Goal: Task Accomplishment & Management: Manage account settings

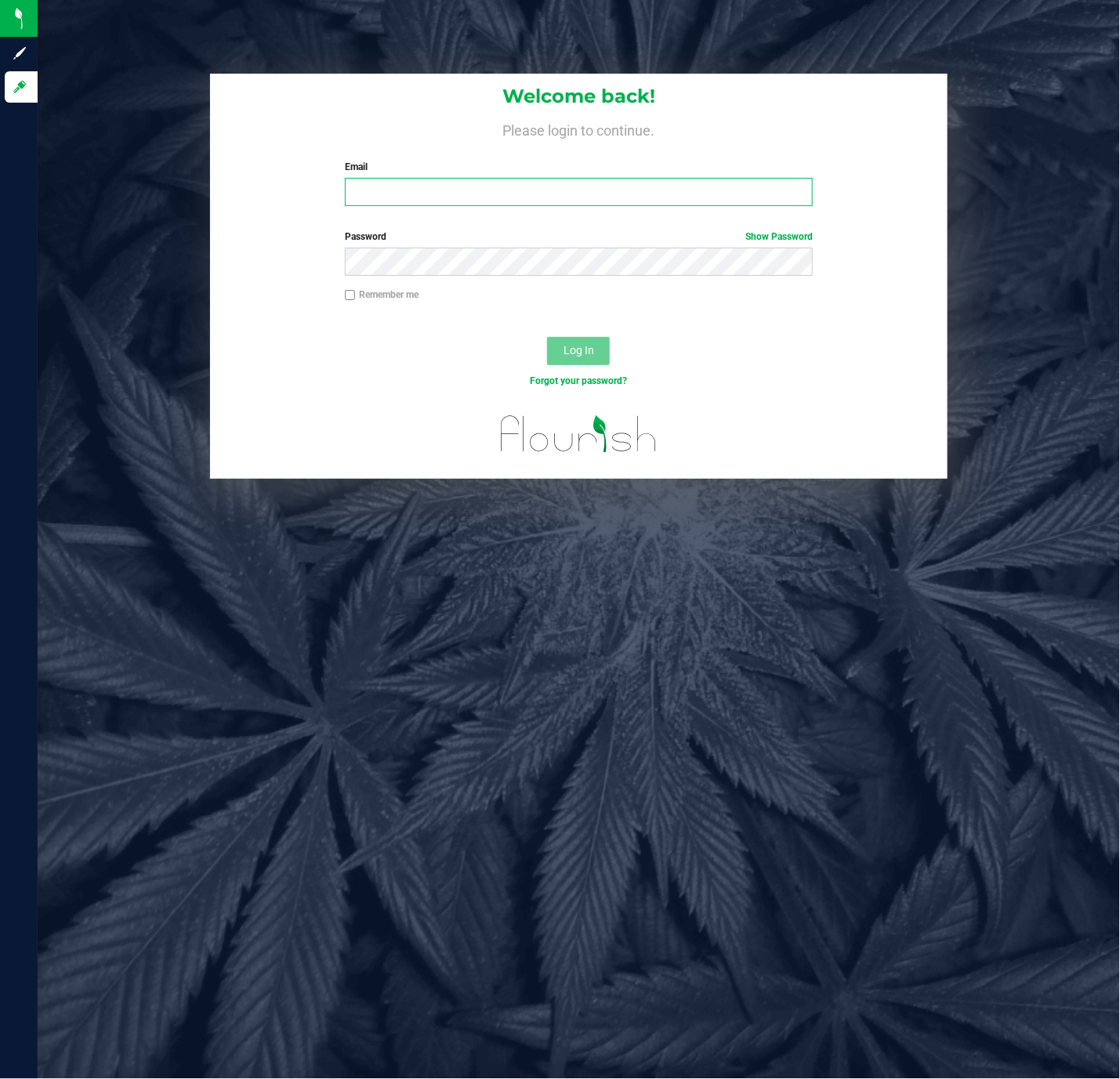
click at [530, 189] on input "Email" at bounding box center [578, 192] width 468 height 29
type input "[EMAIL_ADDRESS][DOMAIN_NAME]"
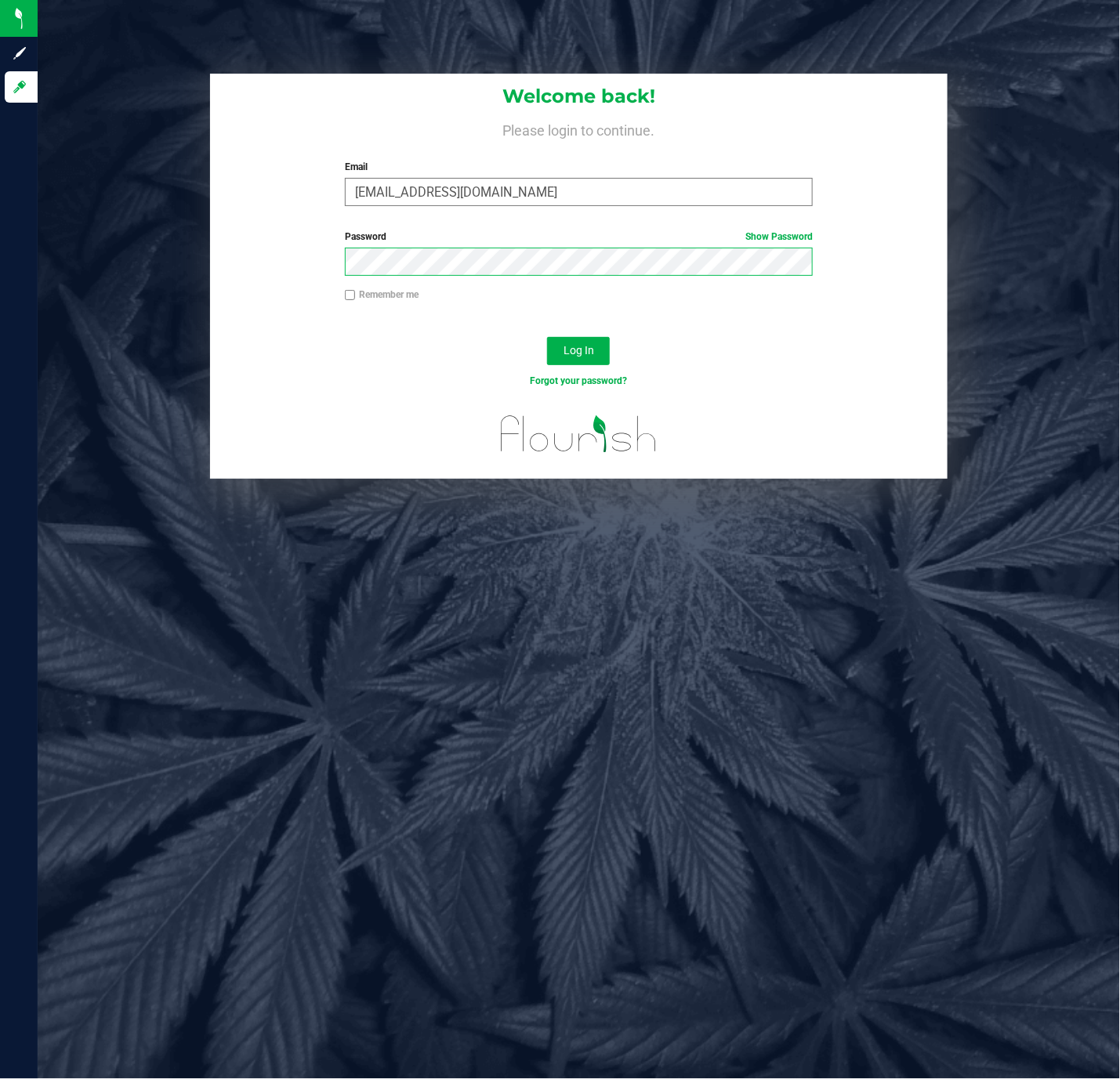
click at [547, 337] on button "Log In" at bounding box center [578, 351] width 63 height 29
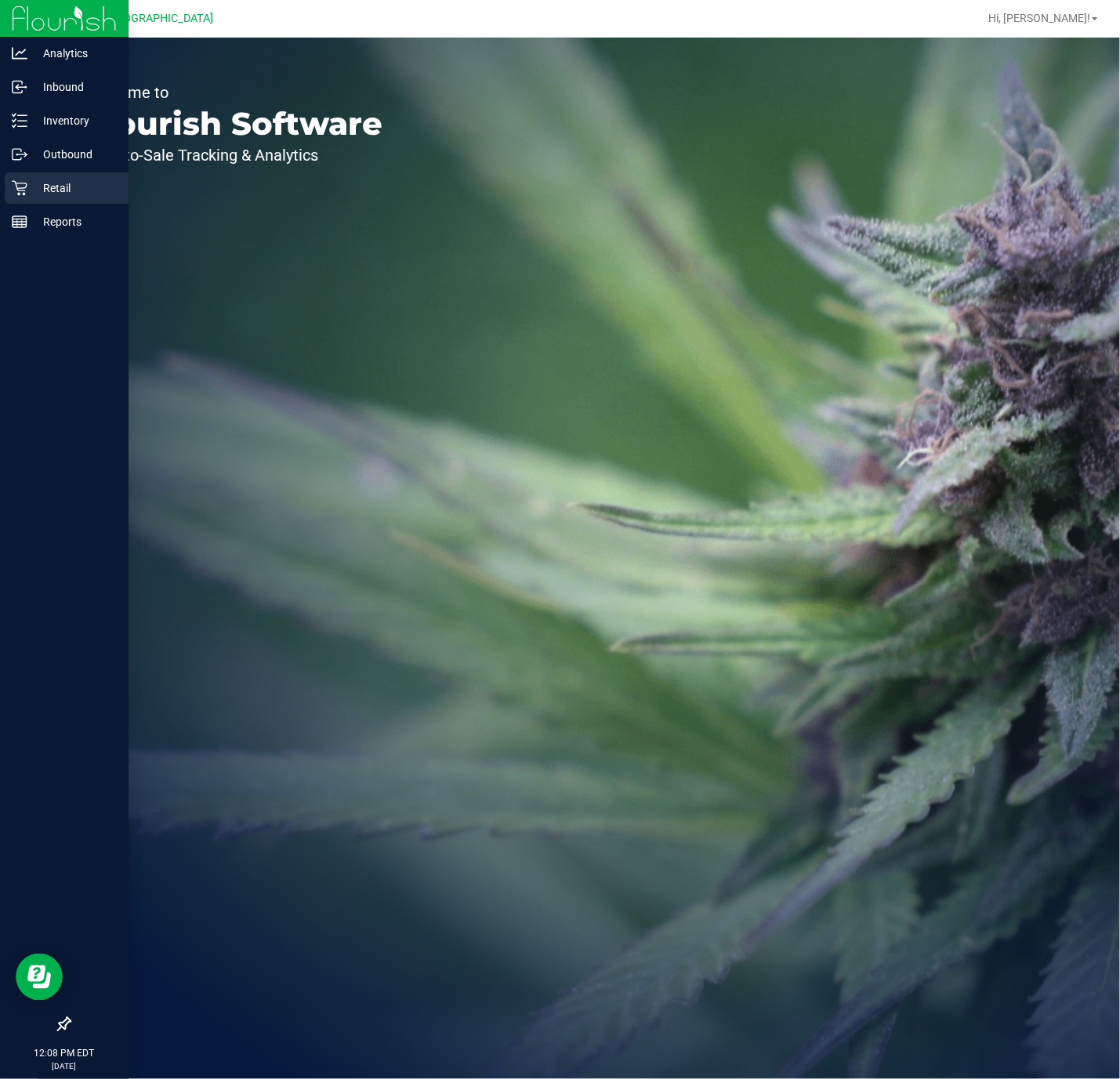
click at [24, 189] on icon at bounding box center [20, 188] width 16 height 16
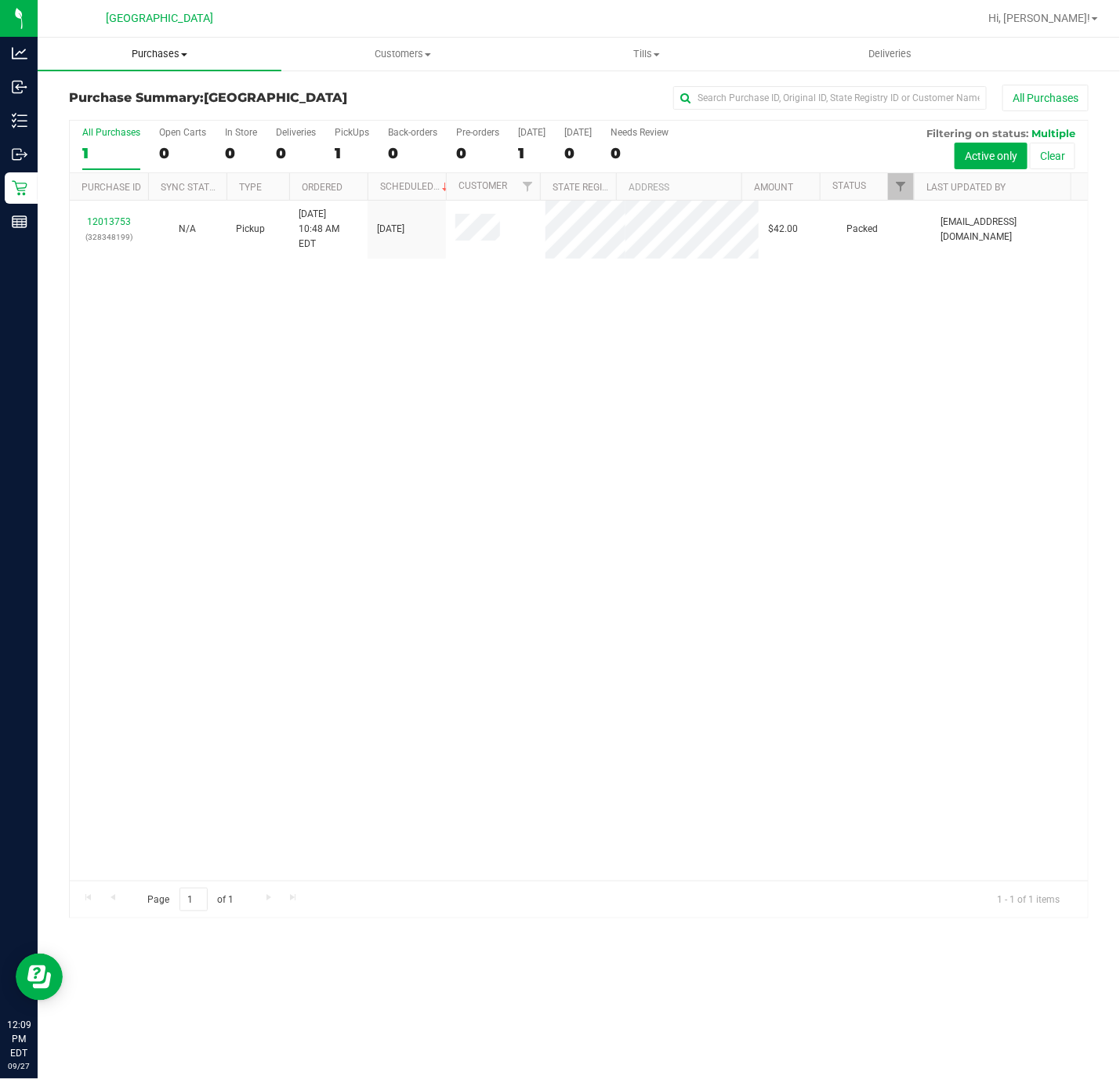
click at [180, 61] on uib-tab-heading "Purchases Summary of purchases Fulfillment All purchases" at bounding box center [159, 53] width 244 height 33
click at [147, 113] on li "Fulfillment" at bounding box center [159, 114] width 244 height 19
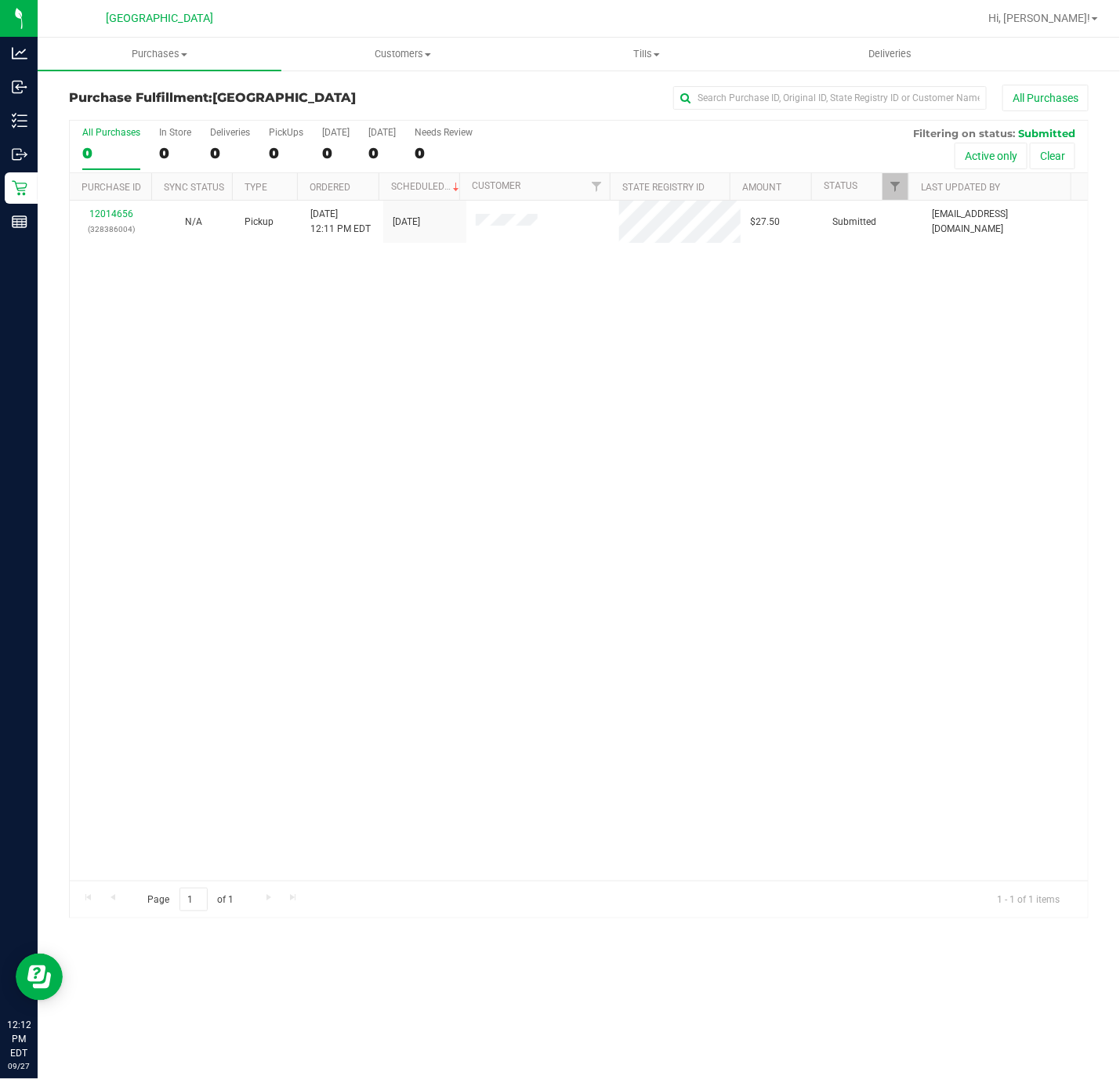
drag, startPoint x: 426, startPoint y: 519, endPoint x: 396, endPoint y: 454, distance: 71.6
click at [417, 503] on div "12014656 (328386004) N/A Pickup 9/27/2025 12:11 PM EDT 9/27/2025 $27.50 Submitt…" at bounding box center [579, 541] width 1018 height 680
drag, startPoint x: 252, startPoint y: 480, endPoint x: 229, endPoint y: 424, distance: 60.5
click at [252, 480] on div "12014656 (328386004) N/A Pickup 9/27/2025 12:11 PM EDT 9/27/2025 $27.50 Submitt…" at bounding box center [579, 541] width 1018 height 680
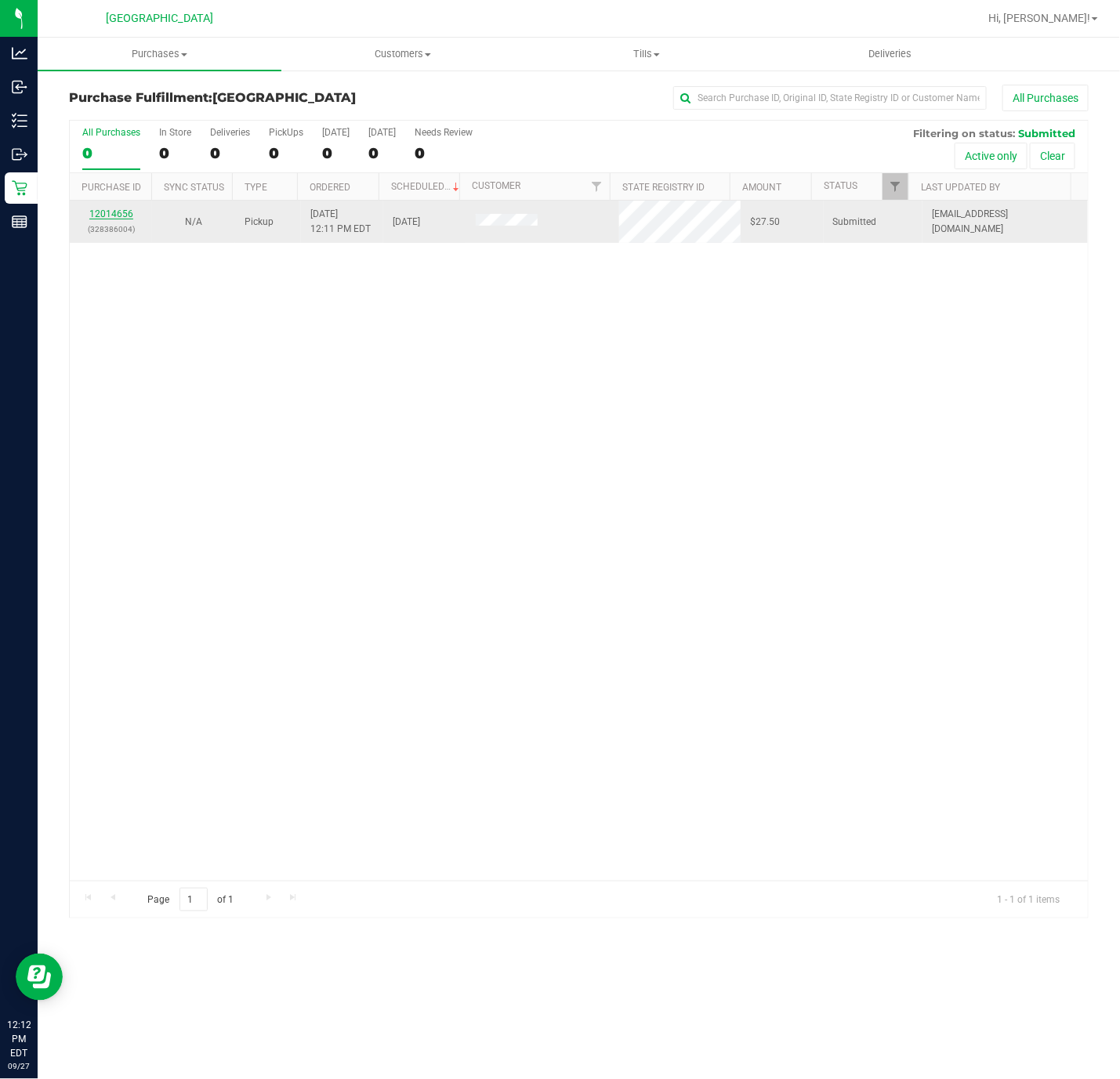
click at [102, 214] on link "12014656" at bounding box center [111, 214] width 44 height 11
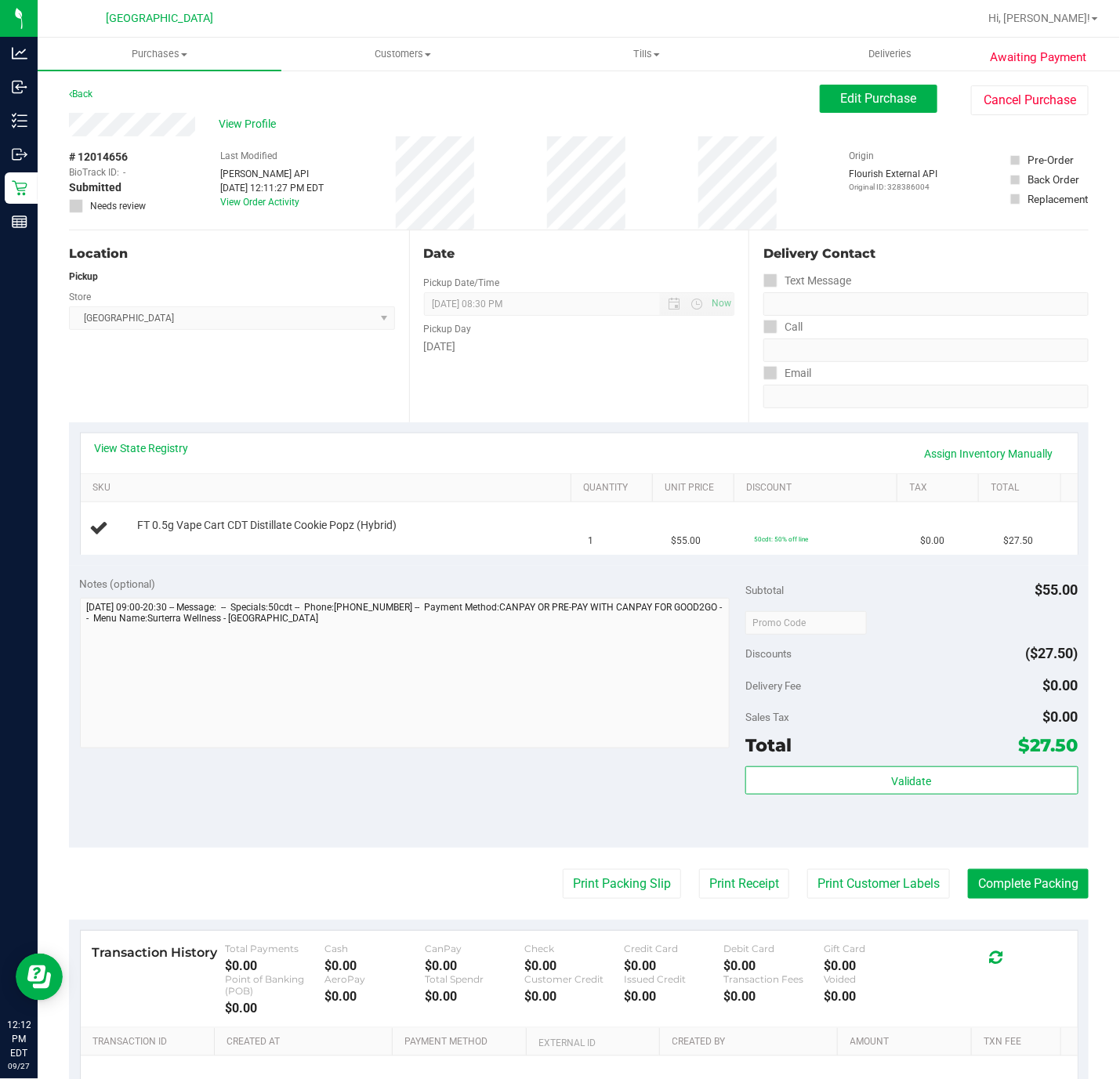
click at [289, 386] on div "Location Pickup Store Deerfield Beach WC Select Store Bonita Springs WC Boynton…" at bounding box center [239, 326] width 340 height 192
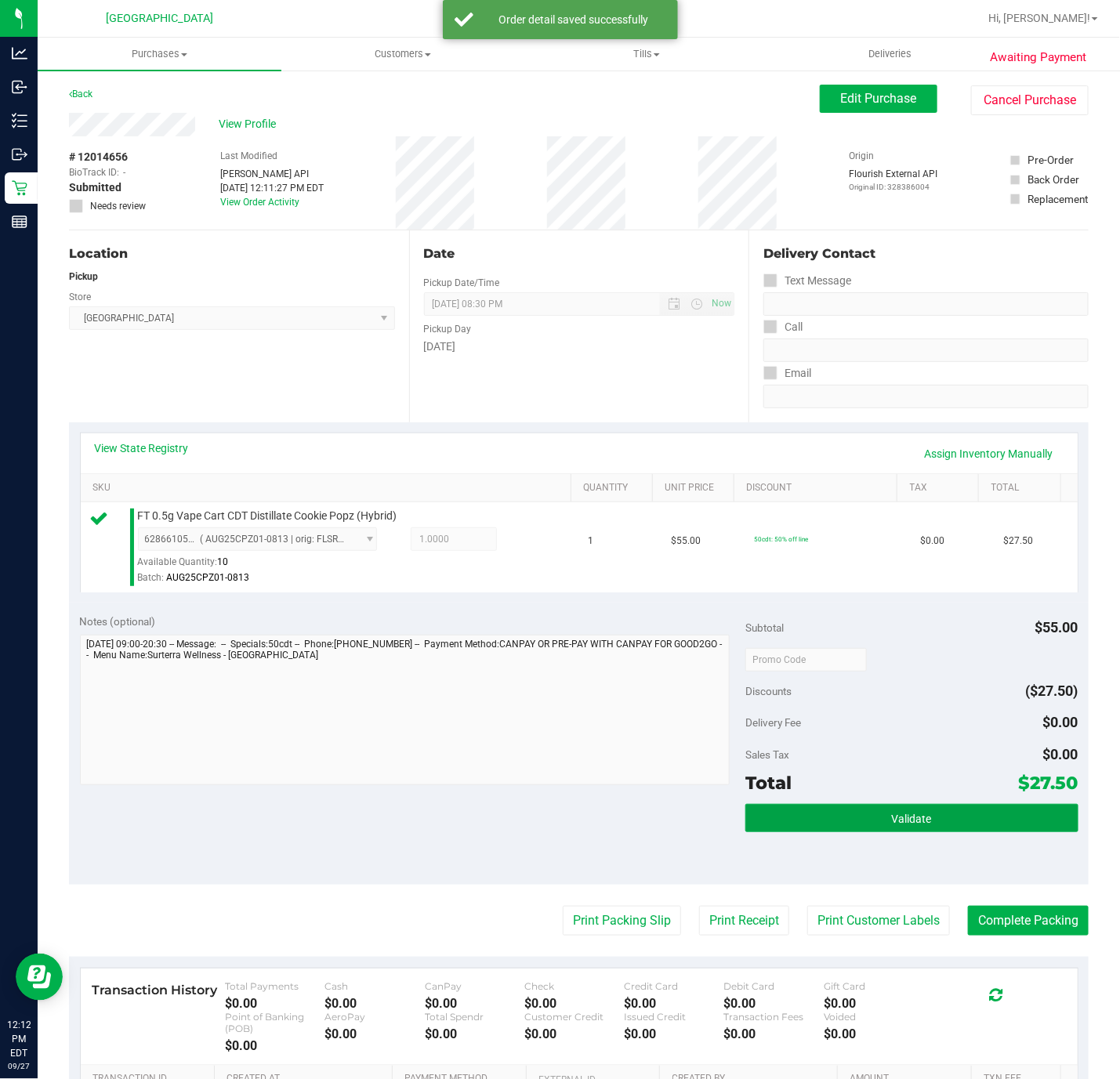
drag, startPoint x: 856, startPoint y: 832, endPoint x: 852, endPoint y: 842, distance: 10.8
click at [856, 832] on button "Validate" at bounding box center [912, 819] width 333 height 29
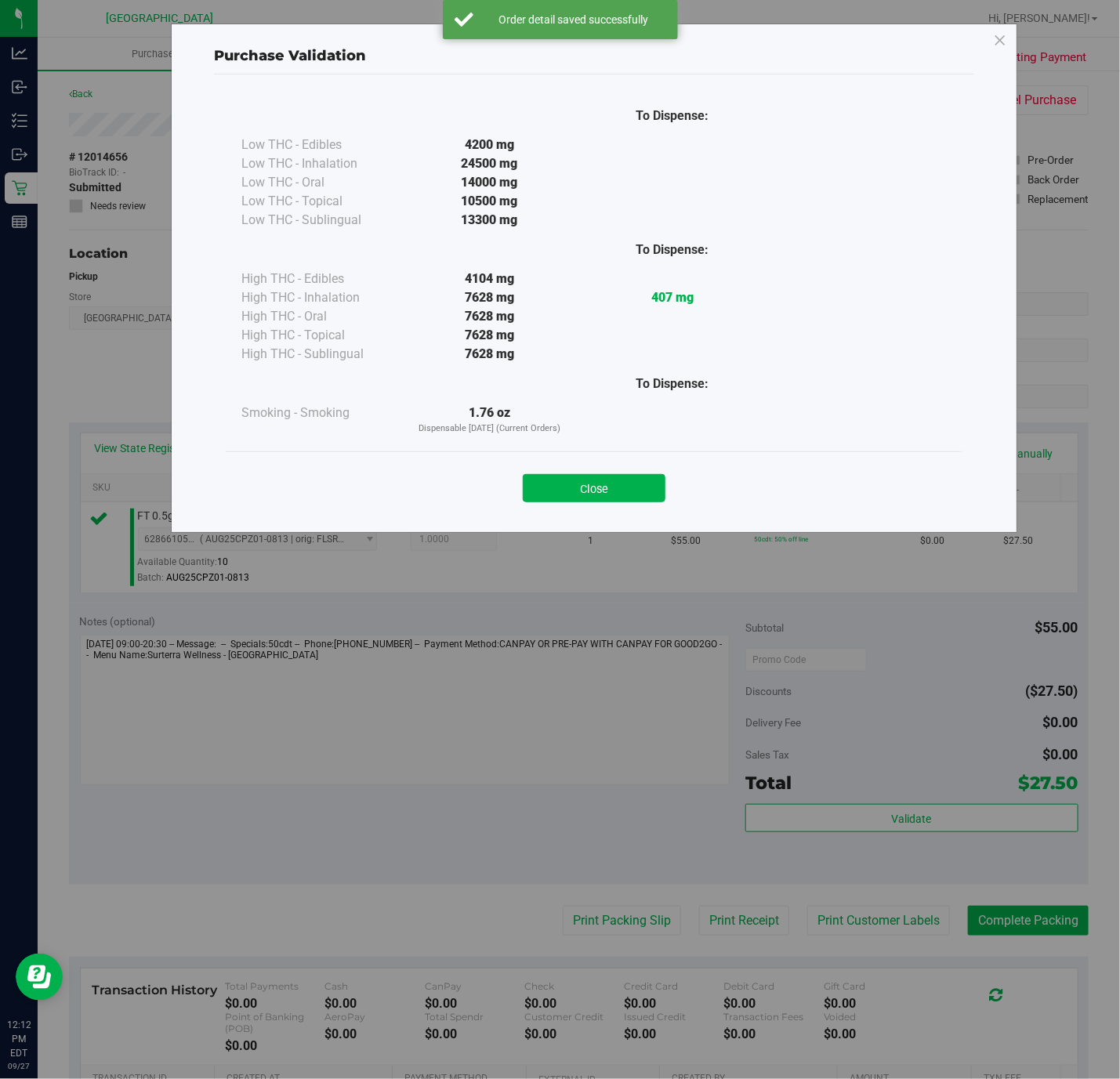
click at [583, 491] on button "Close" at bounding box center [594, 488] width 143 height 29
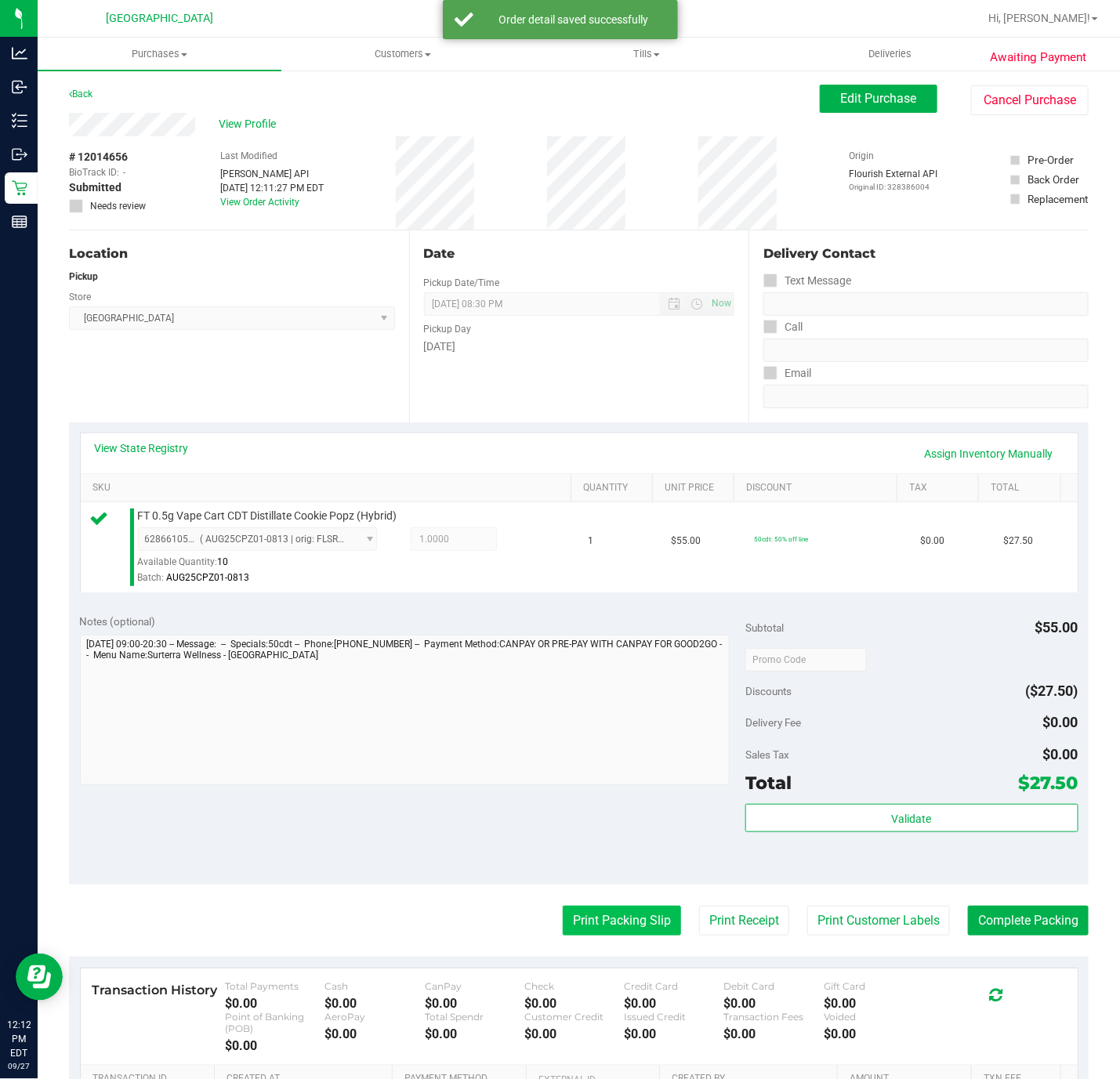
click at [647, 923] on button "Print Packing Slip" at bounding box center [622, 921] width 118 height 30
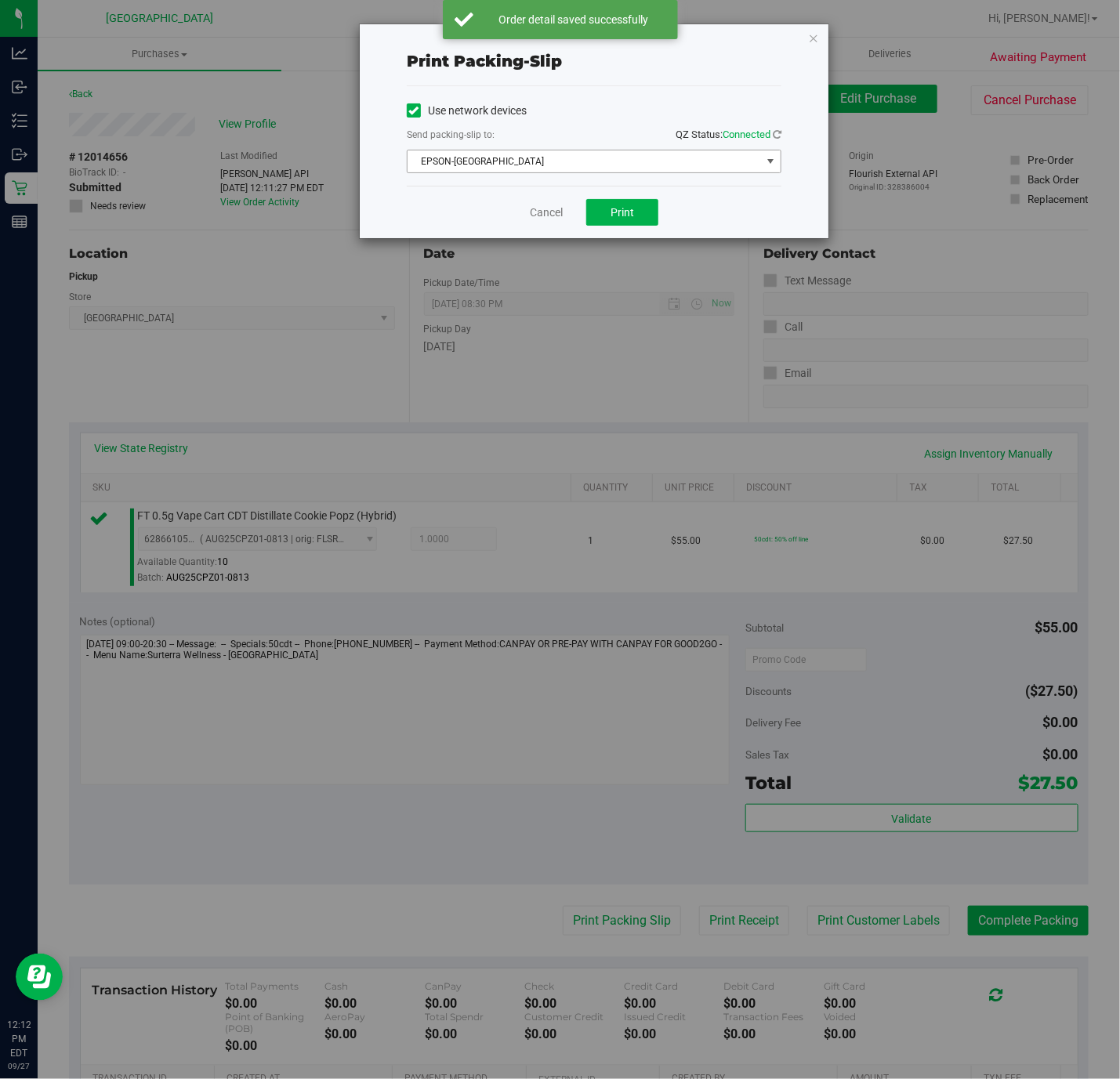
click at [585, 153] on span "EPSON-[GEOGRAPHIC_DATA]" at bounding box center [584, 161] width 353 height 22
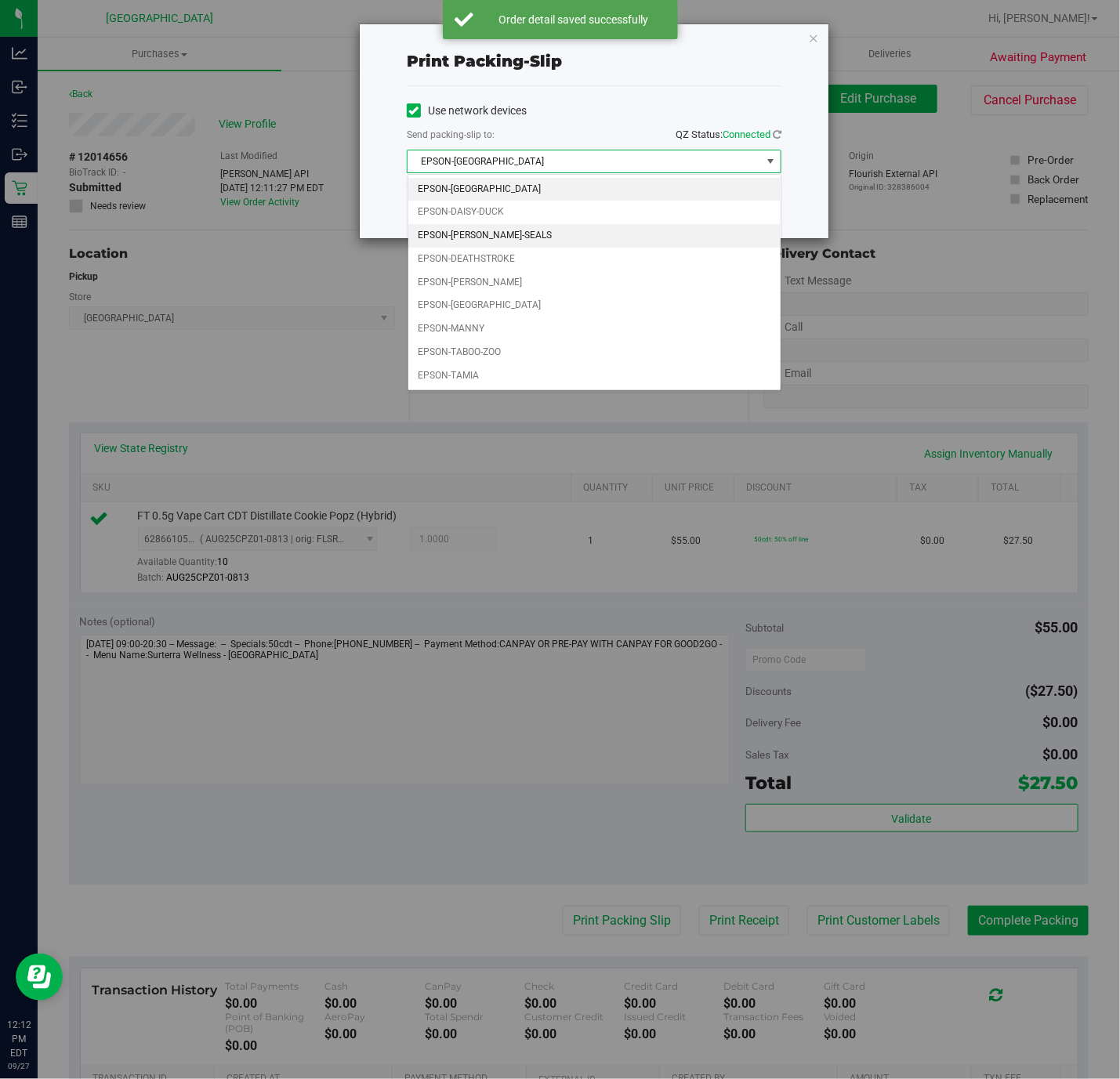
click at [500, 233] on li "EPSON-[PERSON_NAME]-SEALS" at bounding box center [594, 236] width 373 height 24
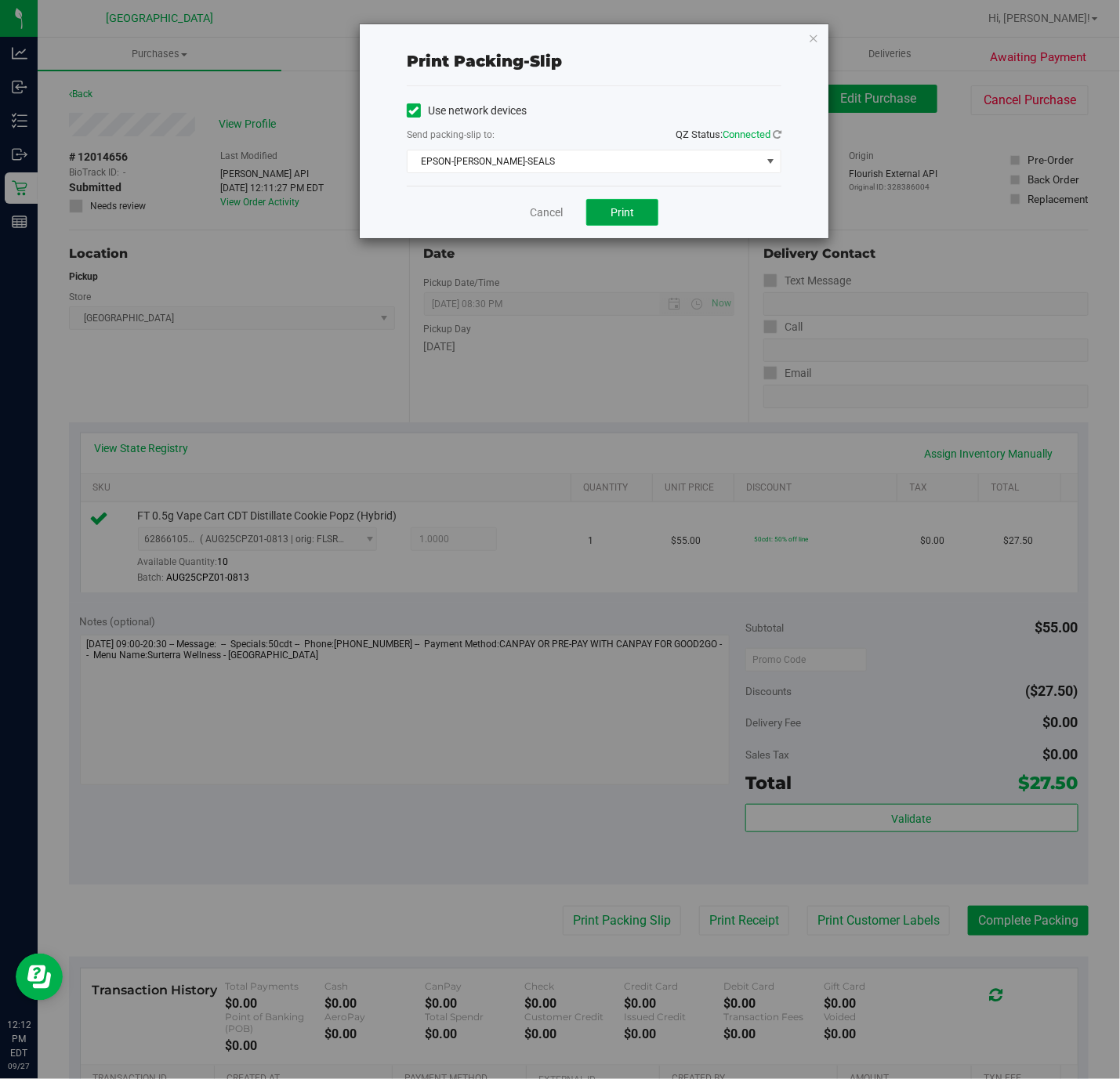
click at [622, 214] on span "Print" at bounding box center [623, 213] width 24 height 13
click at [814, 40] on icon "button" at bounding box center [814, 38] width 11 height 19
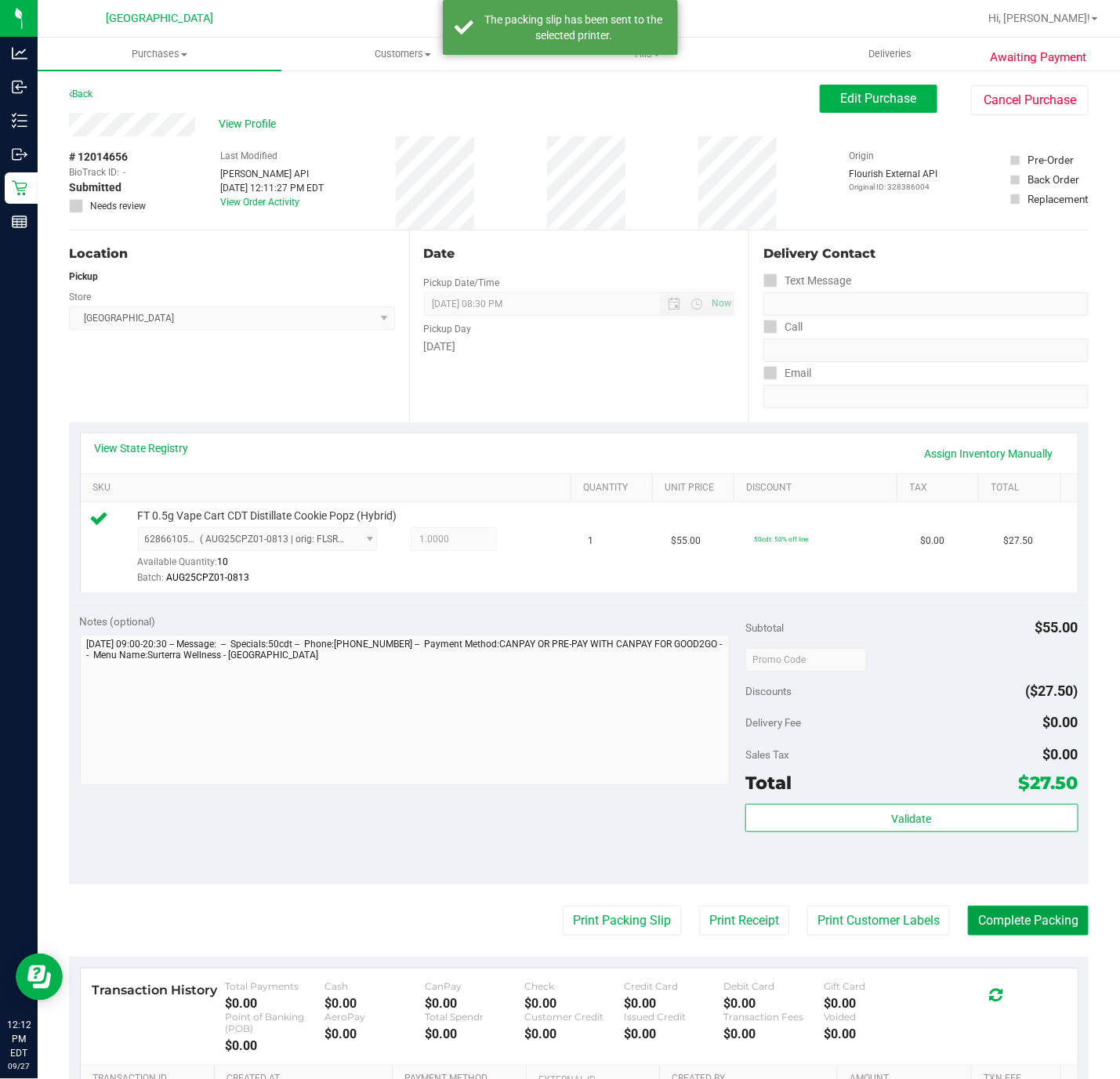
click at [993, 935] on button "Complete Packing" at bounding box center [1029, 921] width 121 height 30
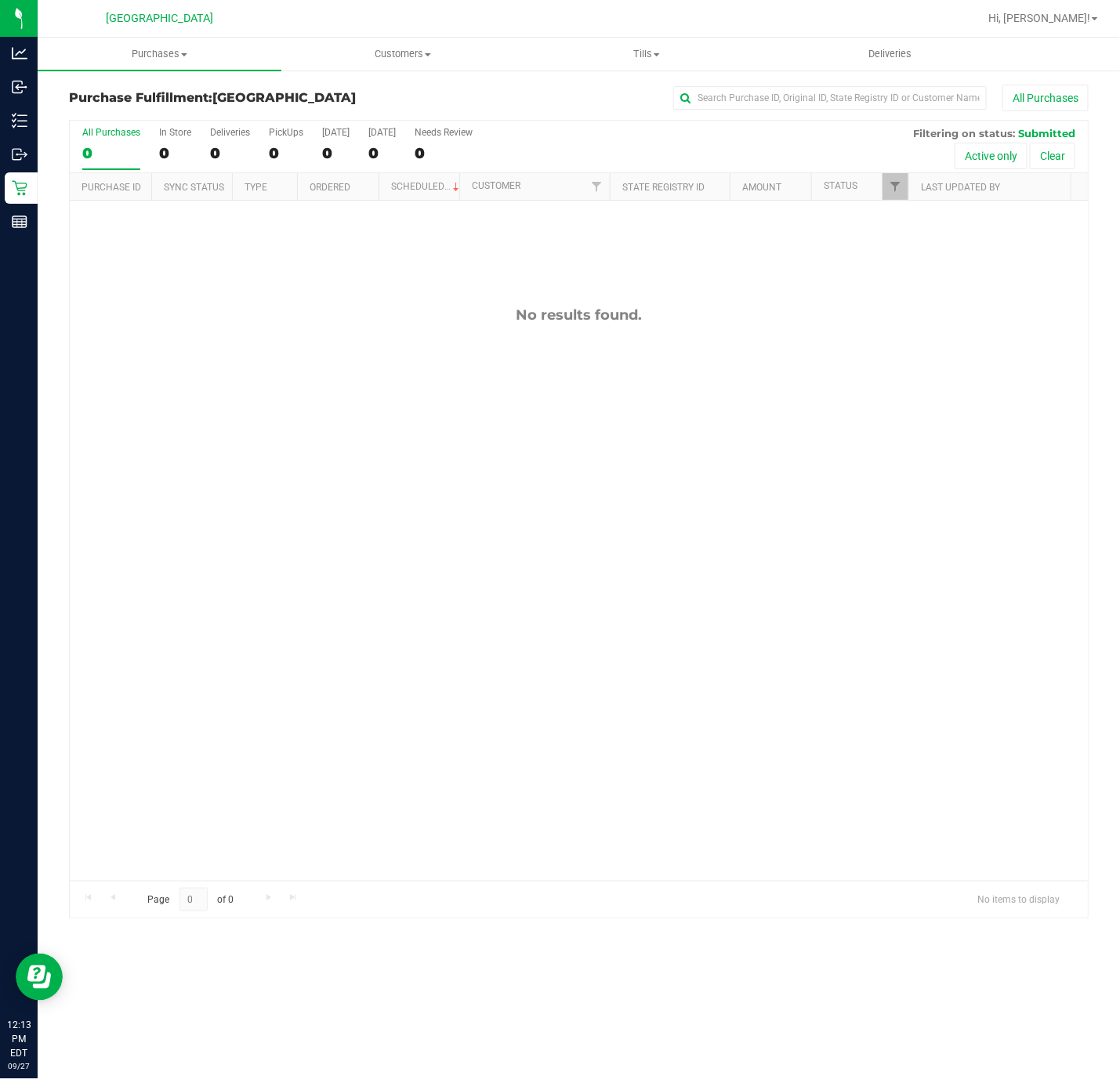
click at [211, 591] on div "No results found." at bounding box center [579, 594] width 1018 height 786
click at [377, 734] on div "No results found." at bounding box center [579, 594] width 1018 height 786
click at [217, 802] on div "No results found." at bounding box center [579, 594] width 1018 height 786
drag, startPoint x: 261, startPoint y: 696, endPoint x: 268, endPoint y: 689, distance: 9.9
click at [268, 689] on div "No results found." at bounding box center [579, 594] width 1018 height 786
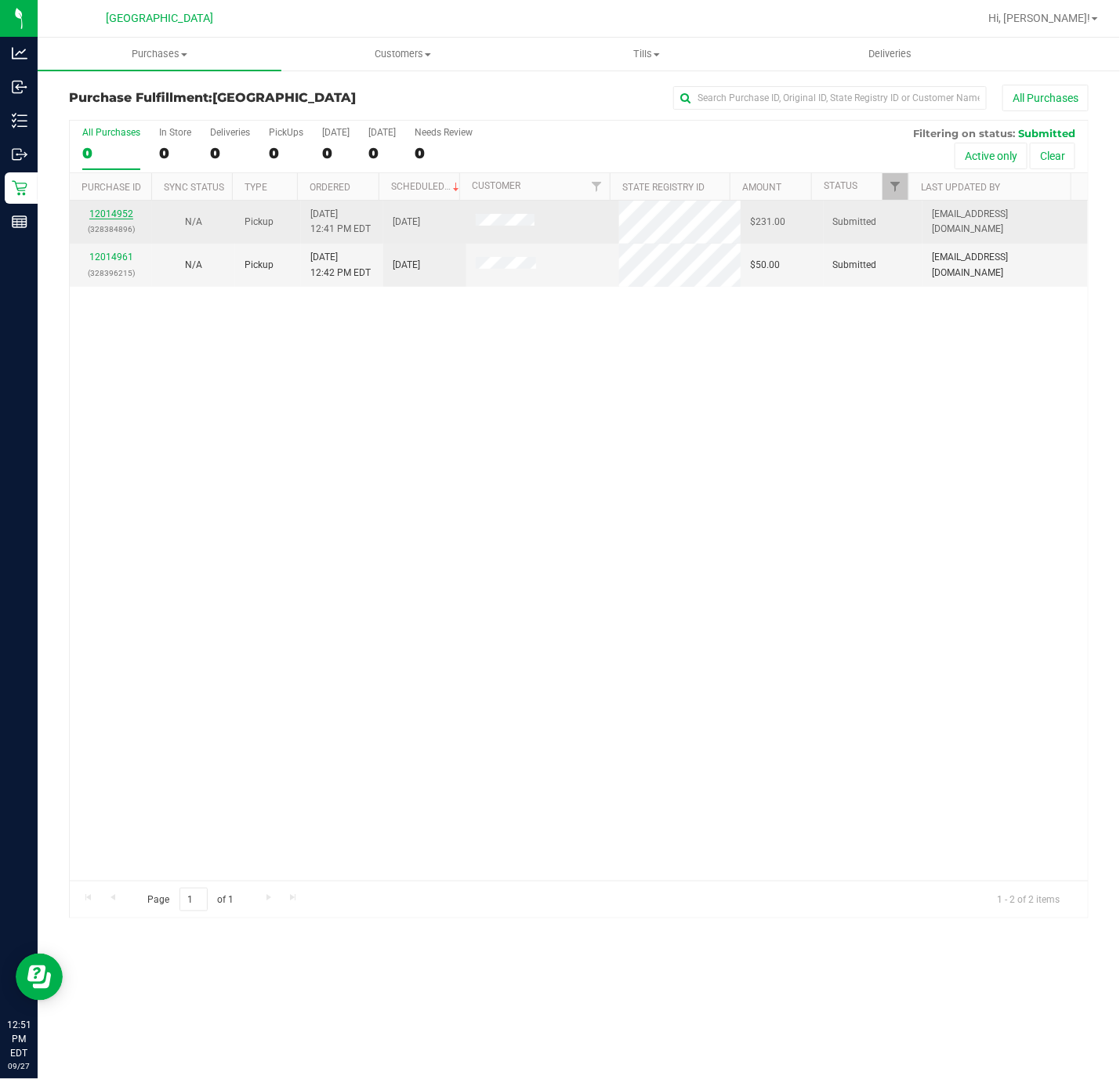
click at [123, 218] on link "12014952" at bounding box center [111, 214] width 44 height 11
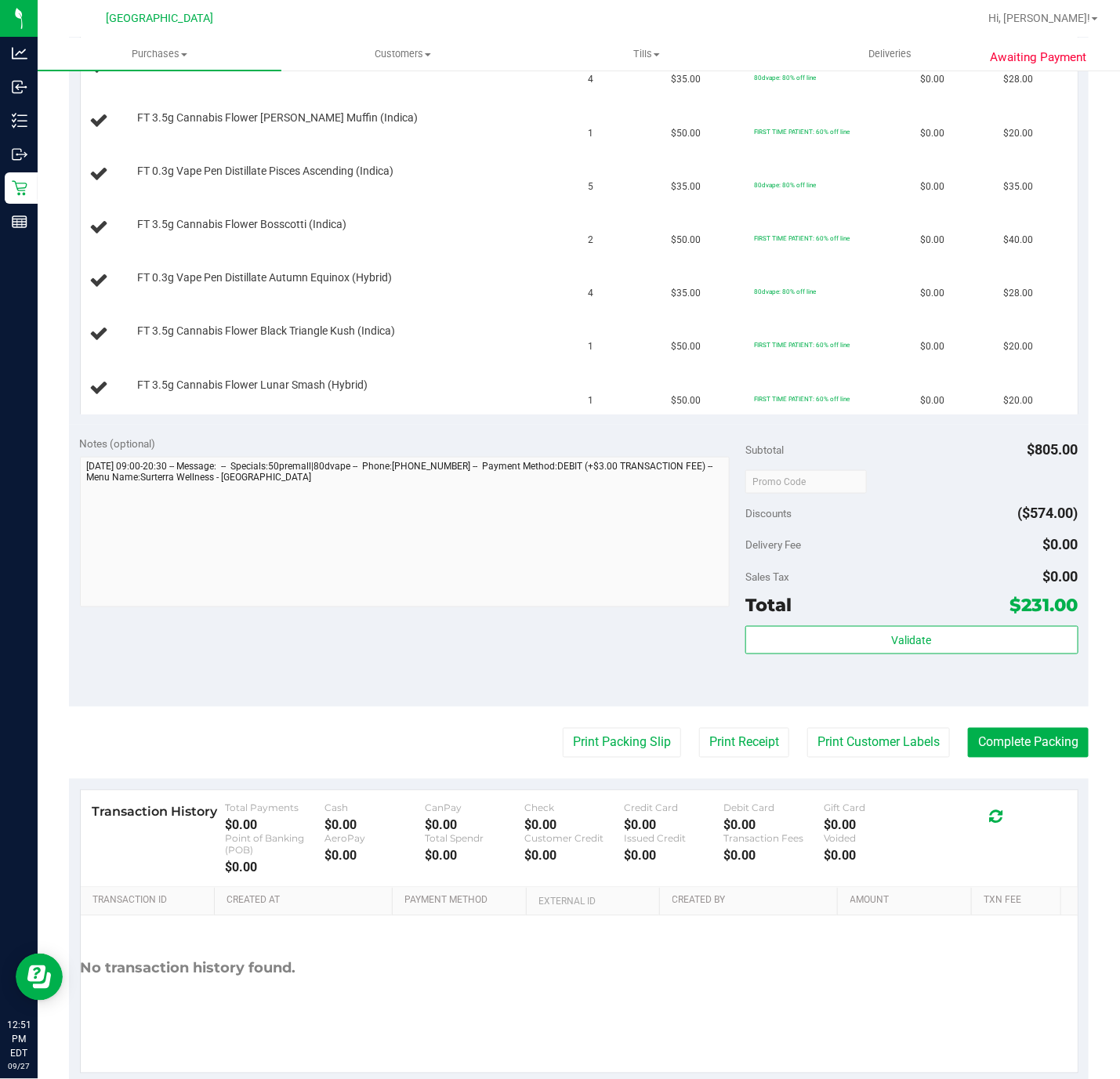
scroll to position [558, 0]
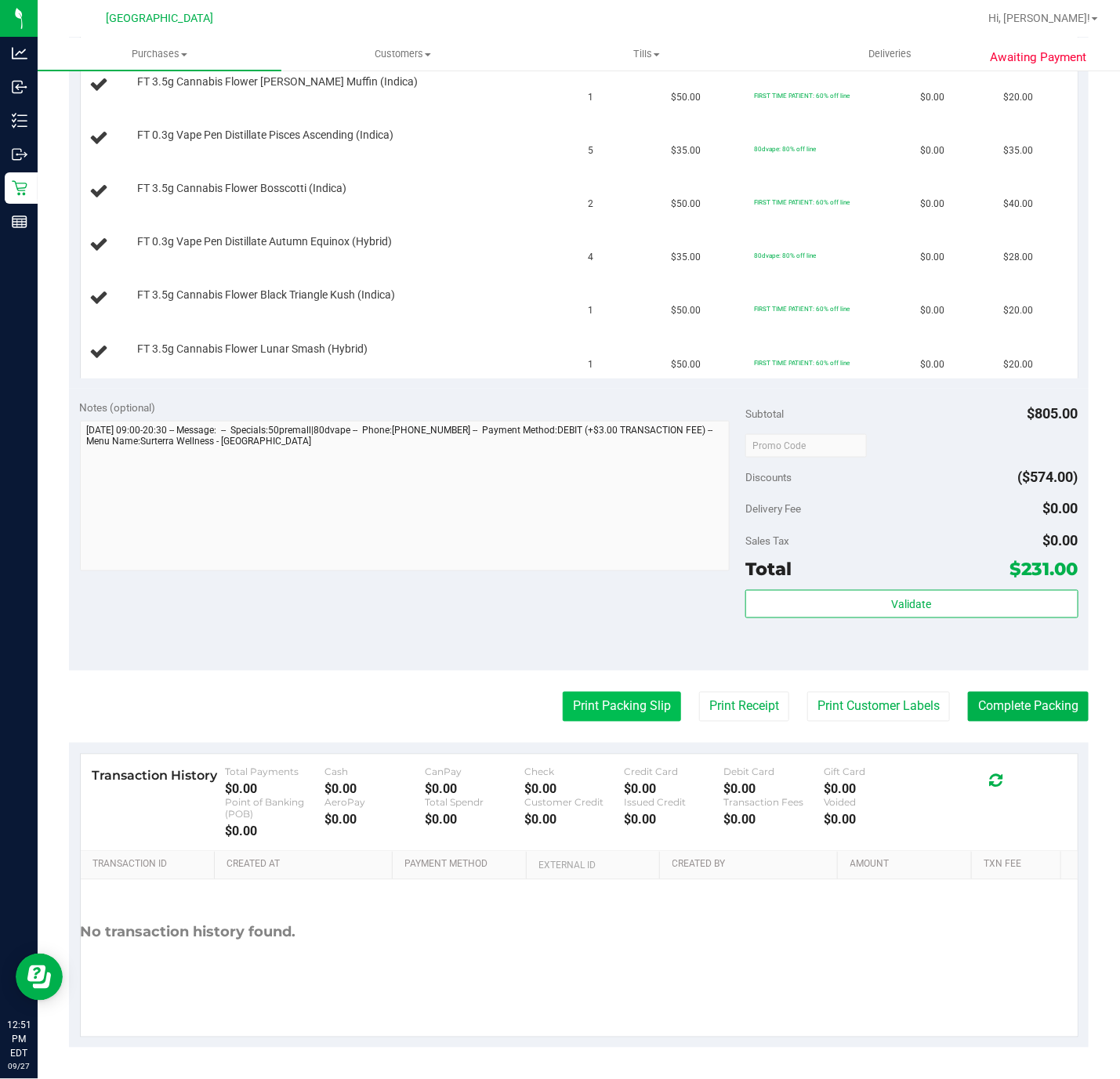
click at [590, 699] on button "Print Packing Slip" at bounding box center [622, 707] width 118 height 30
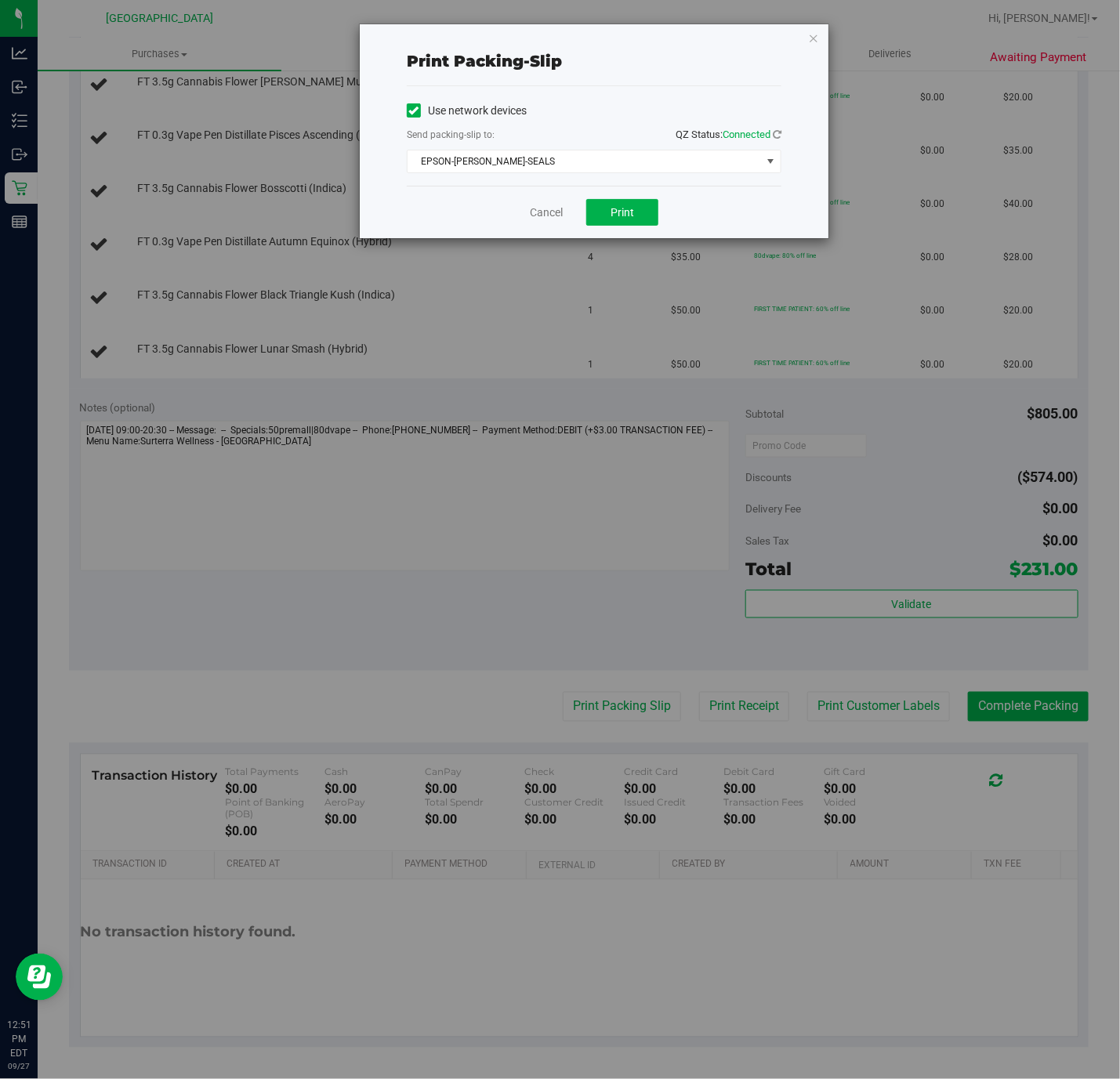
click at [563, 216] on div "Cancel Print" at bounding box center [594, 212] width 375 height 52
click at [541, 216] on link "Cancel" at bounding box center [546, 213] width 33 height 17
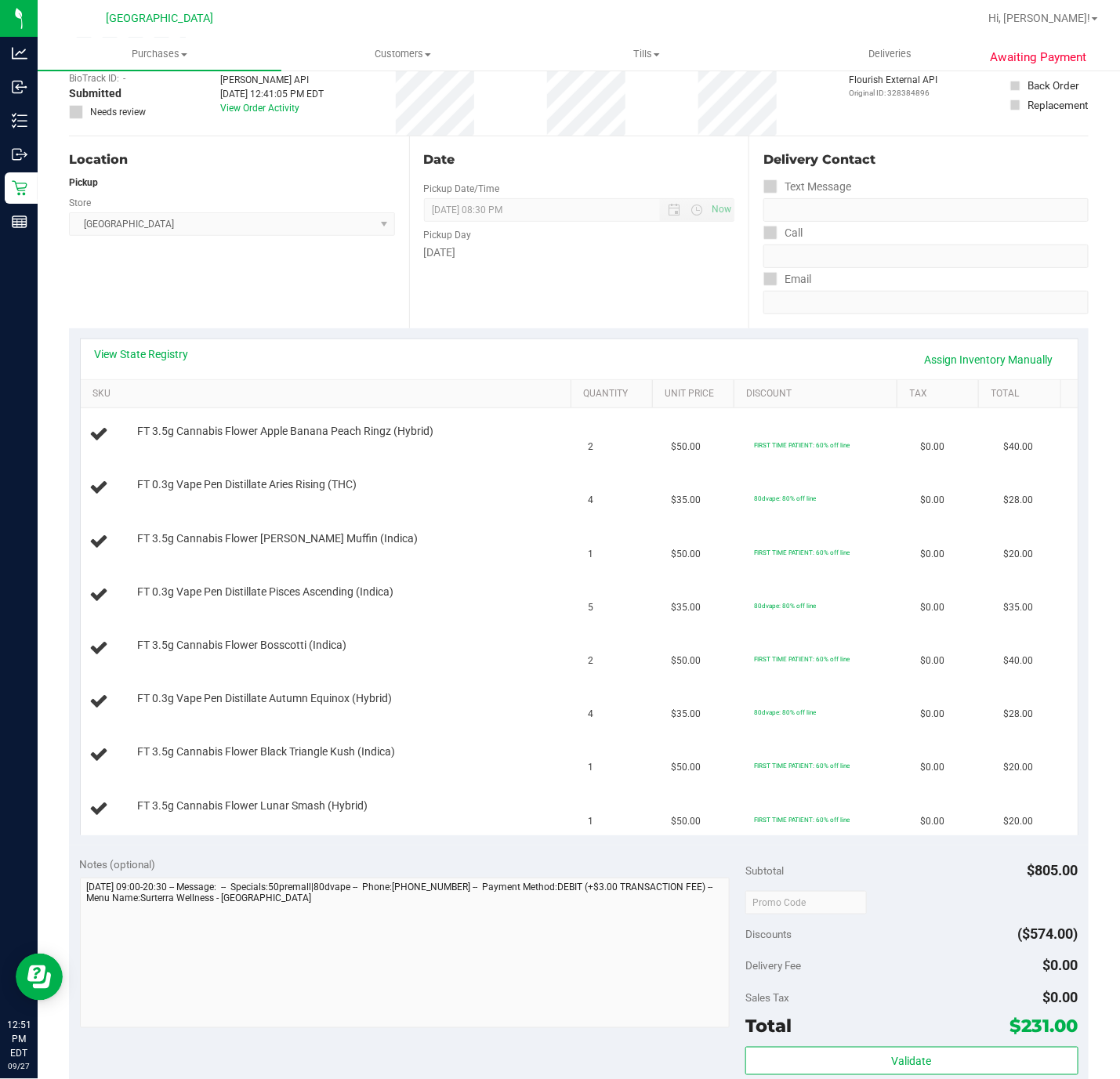
scroll to position [88, 0]
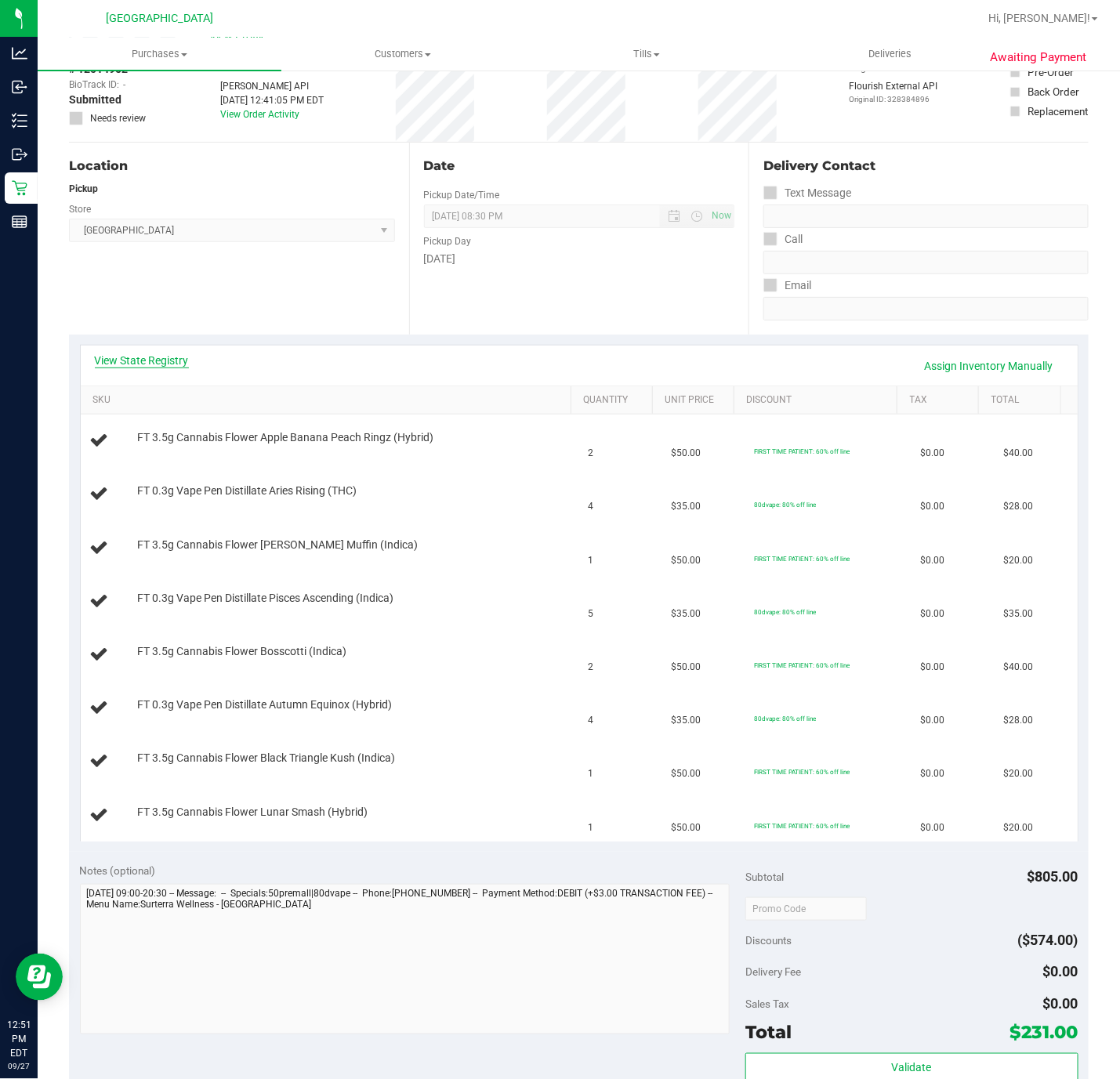
click at [174, 360] on link "View State Registry" at bounding box center [141, 360] width 94 height 16
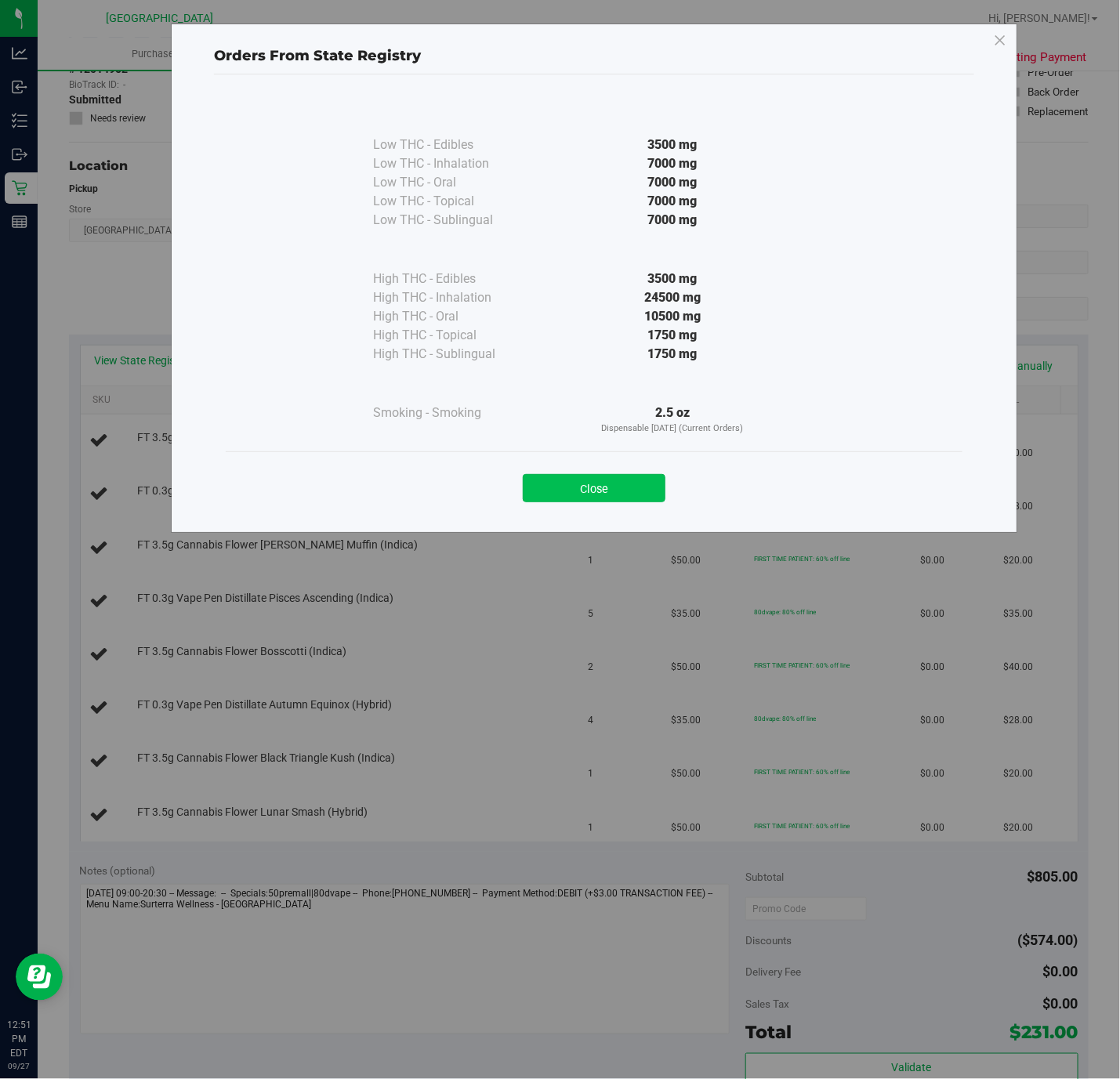
click at [577, 487] on button "Close" at bounding box center [594, 488] width 143 height 29
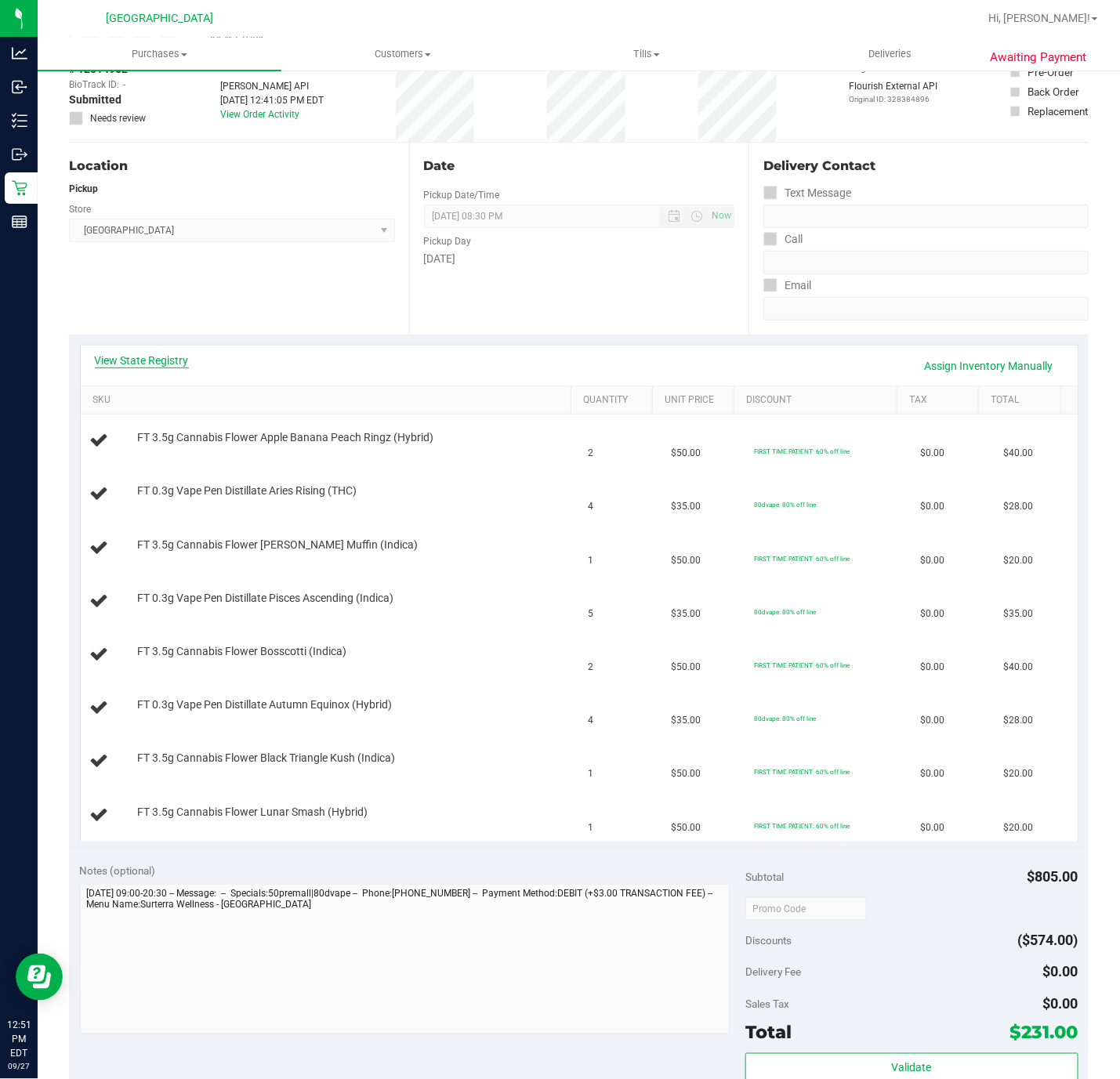
click at [158, 360] on link "View State Registry" at bounding box center [141, 360] width 94 height 16
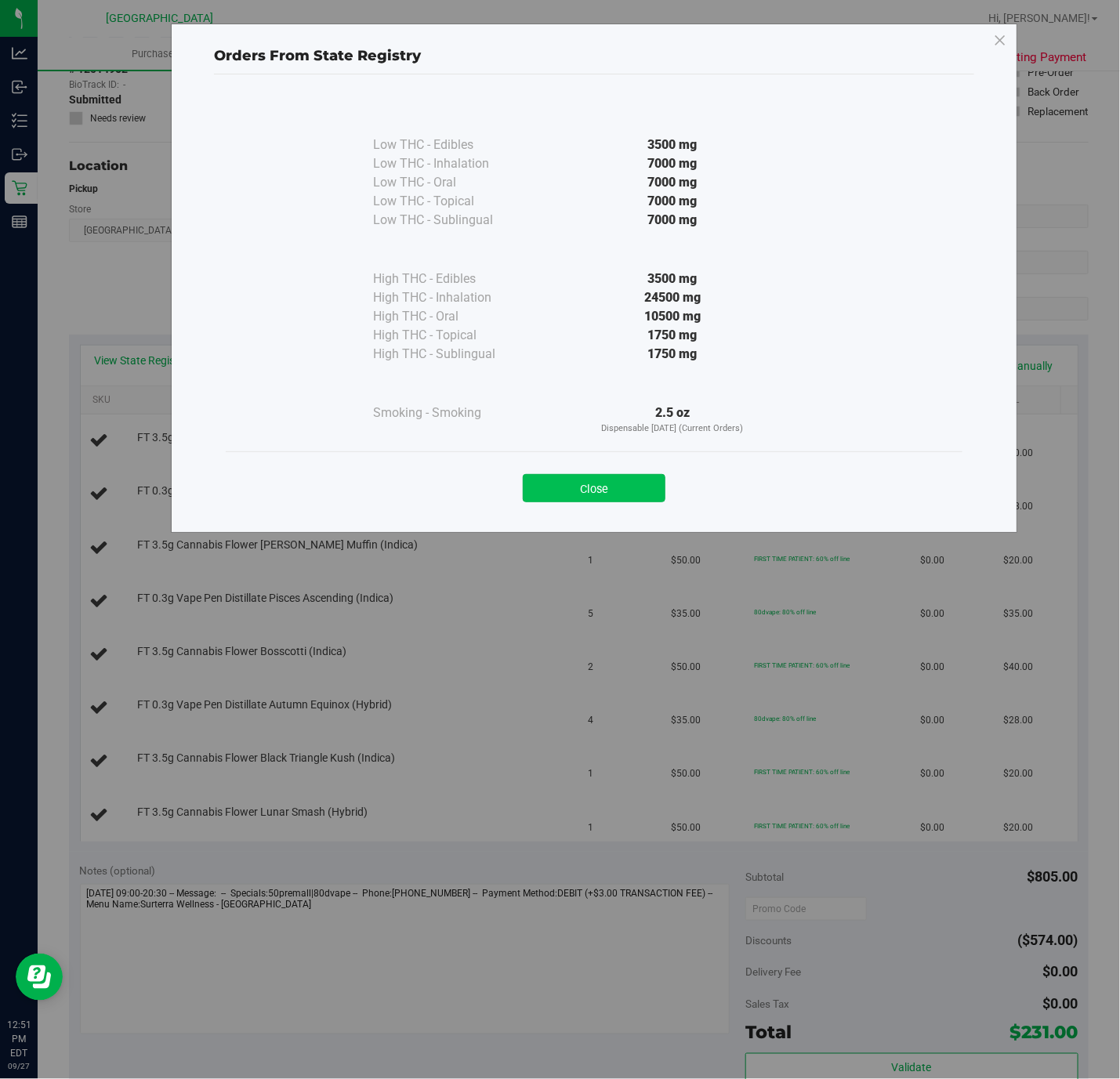
click at [568, 502] on button "Close" at bounding box center [594, 488] width 143 height 29
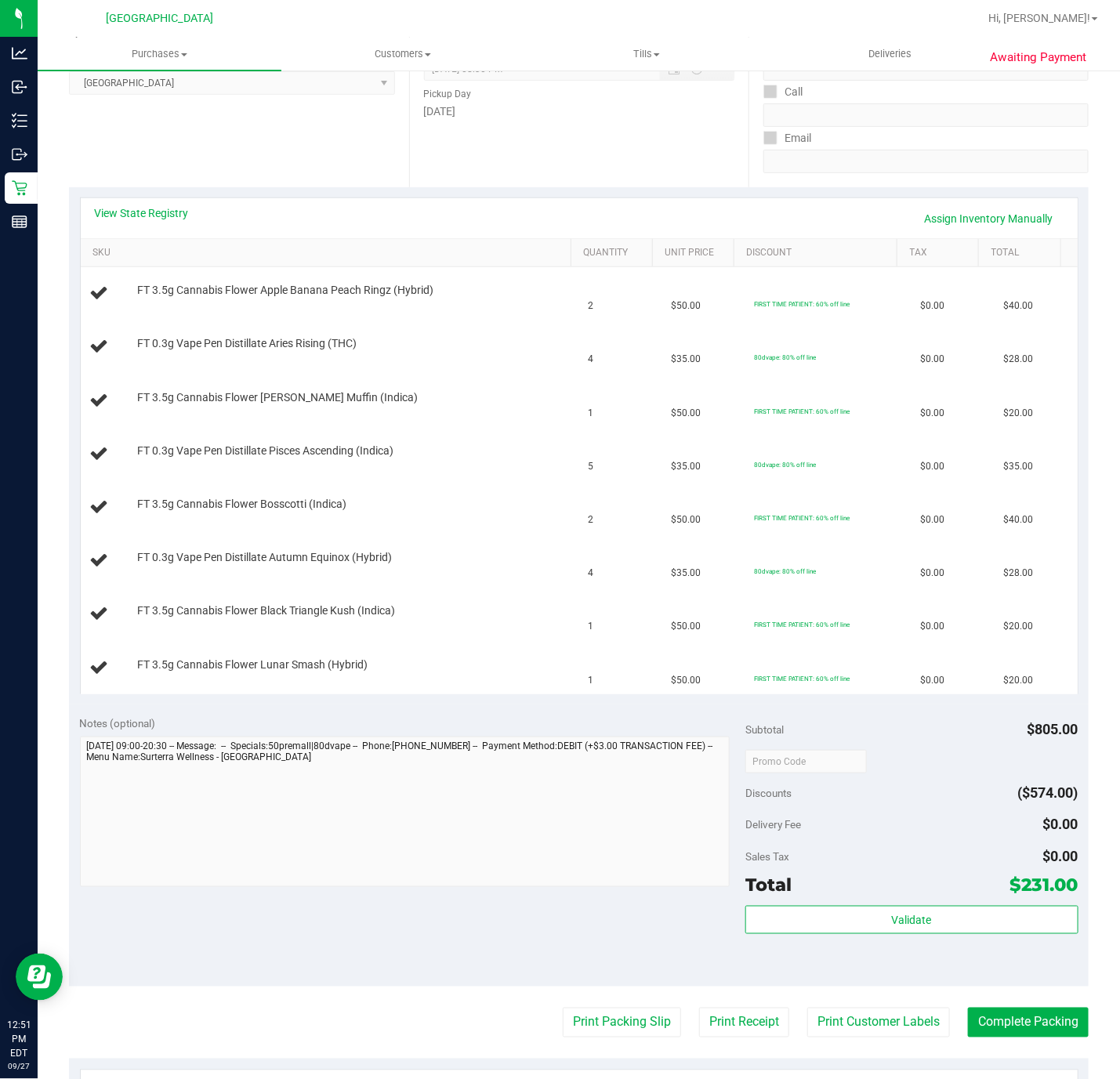
scroll to position [323, 0]
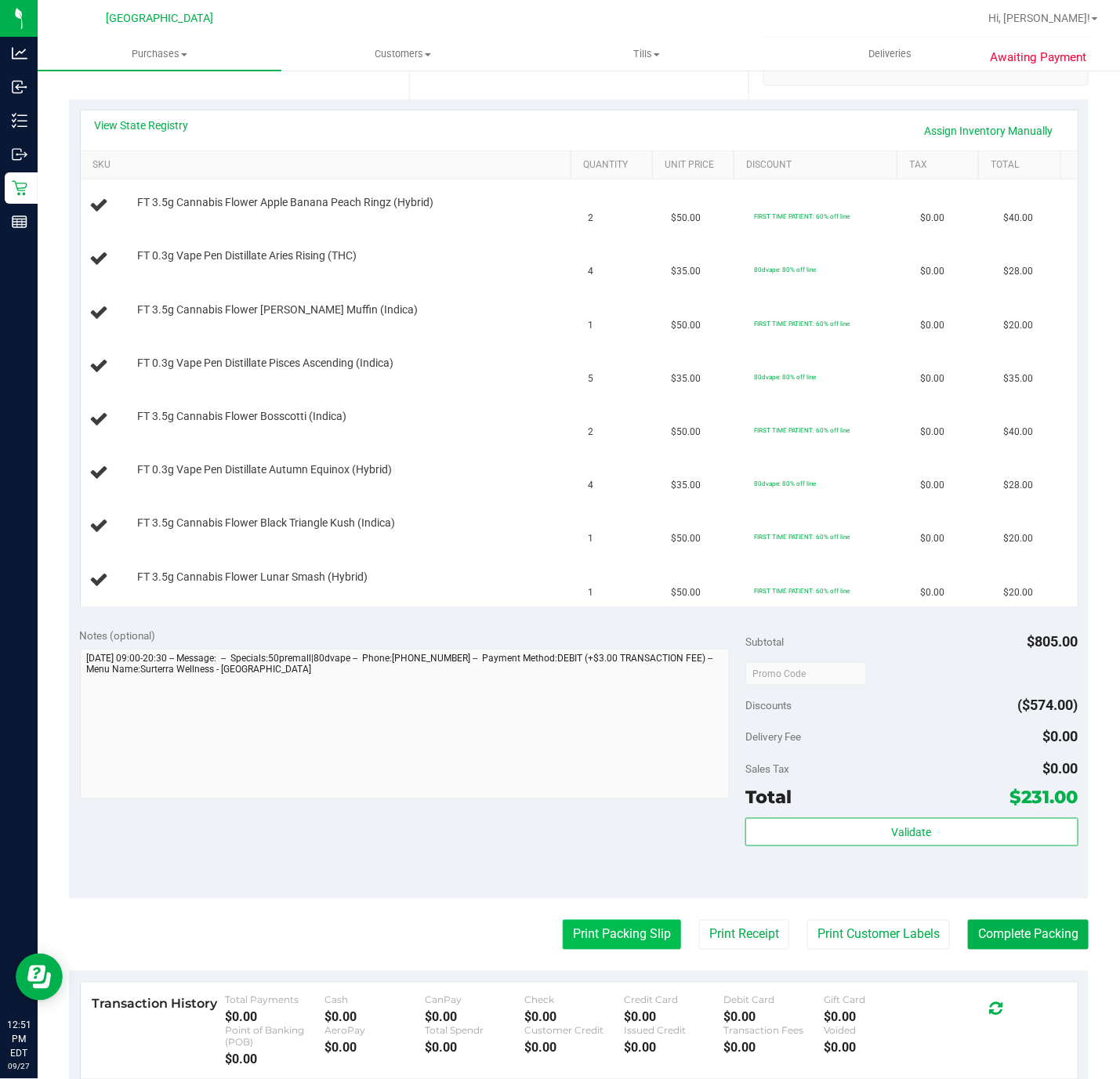
click at [621, 950] on button "Print Packing Slip" at bounding box center [622, 935] width 118 height 30
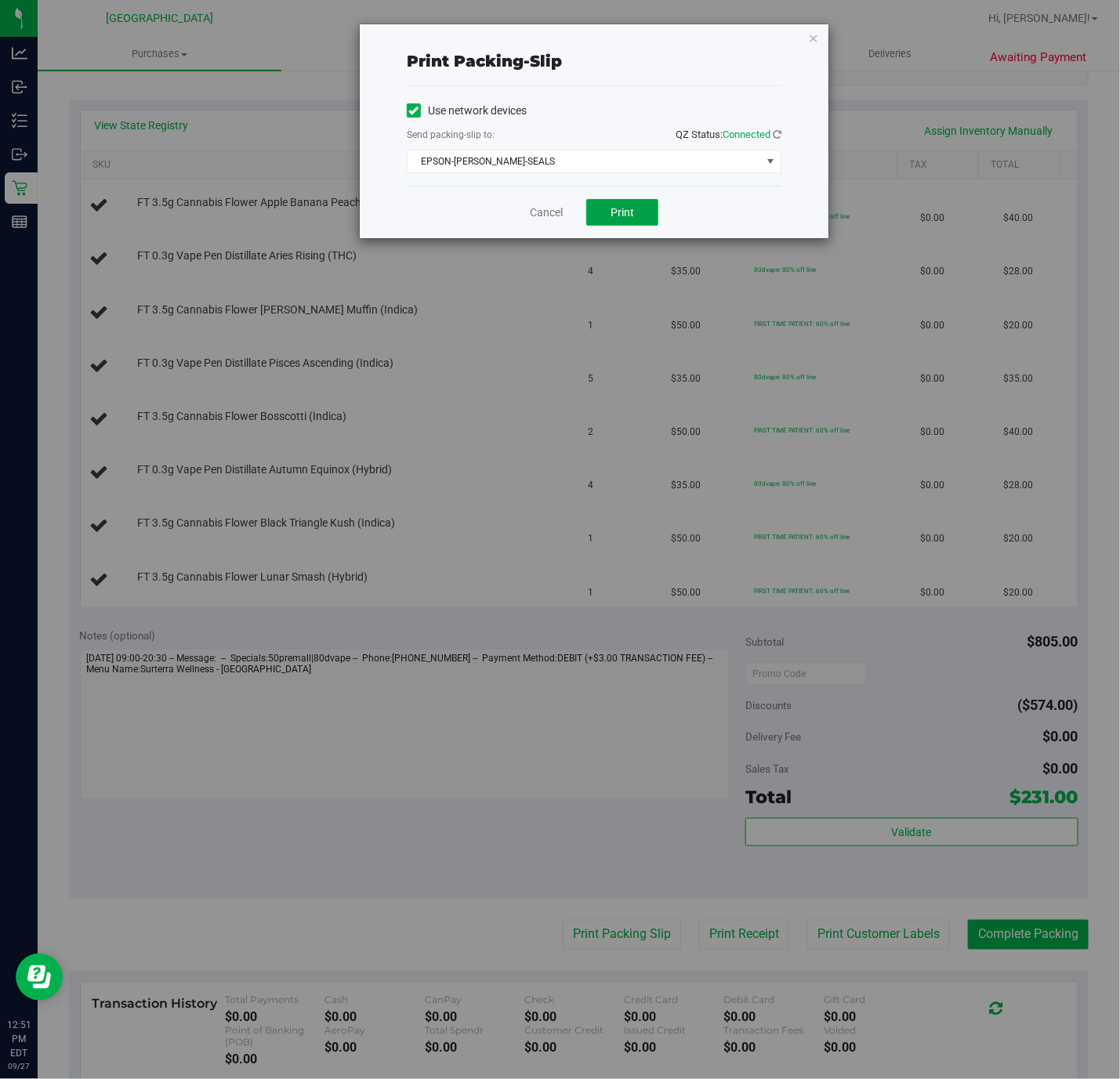
click at [630, 217] on span "Print" at bounding box center [623, 213] width 24 height 13
click at [816, 36] on icon "button" at bounding box center [814, 38] width 11 height 19
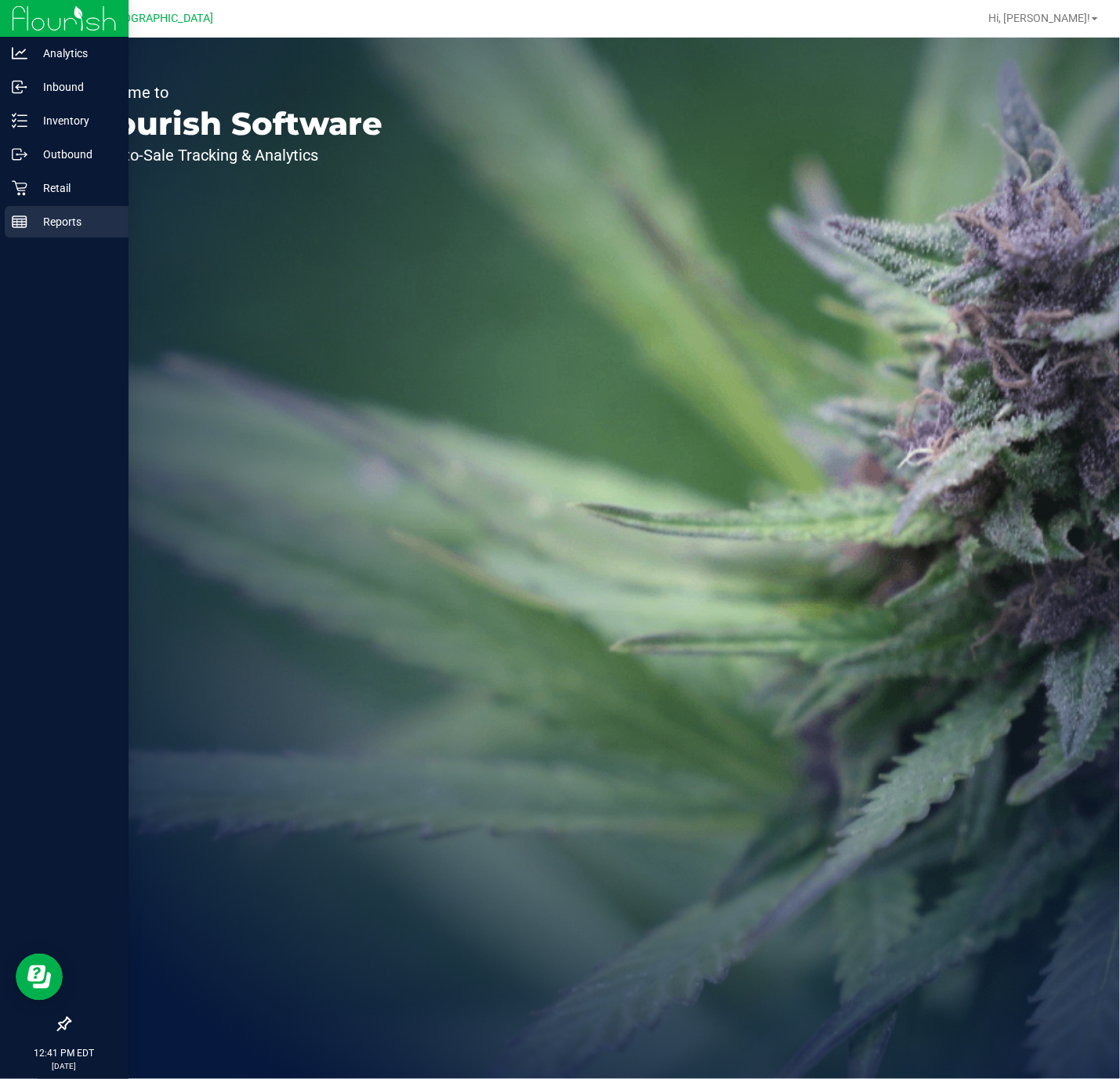
click at [35, 225] on p "Reports" at bounding box center [75, 222] width 94 height 19
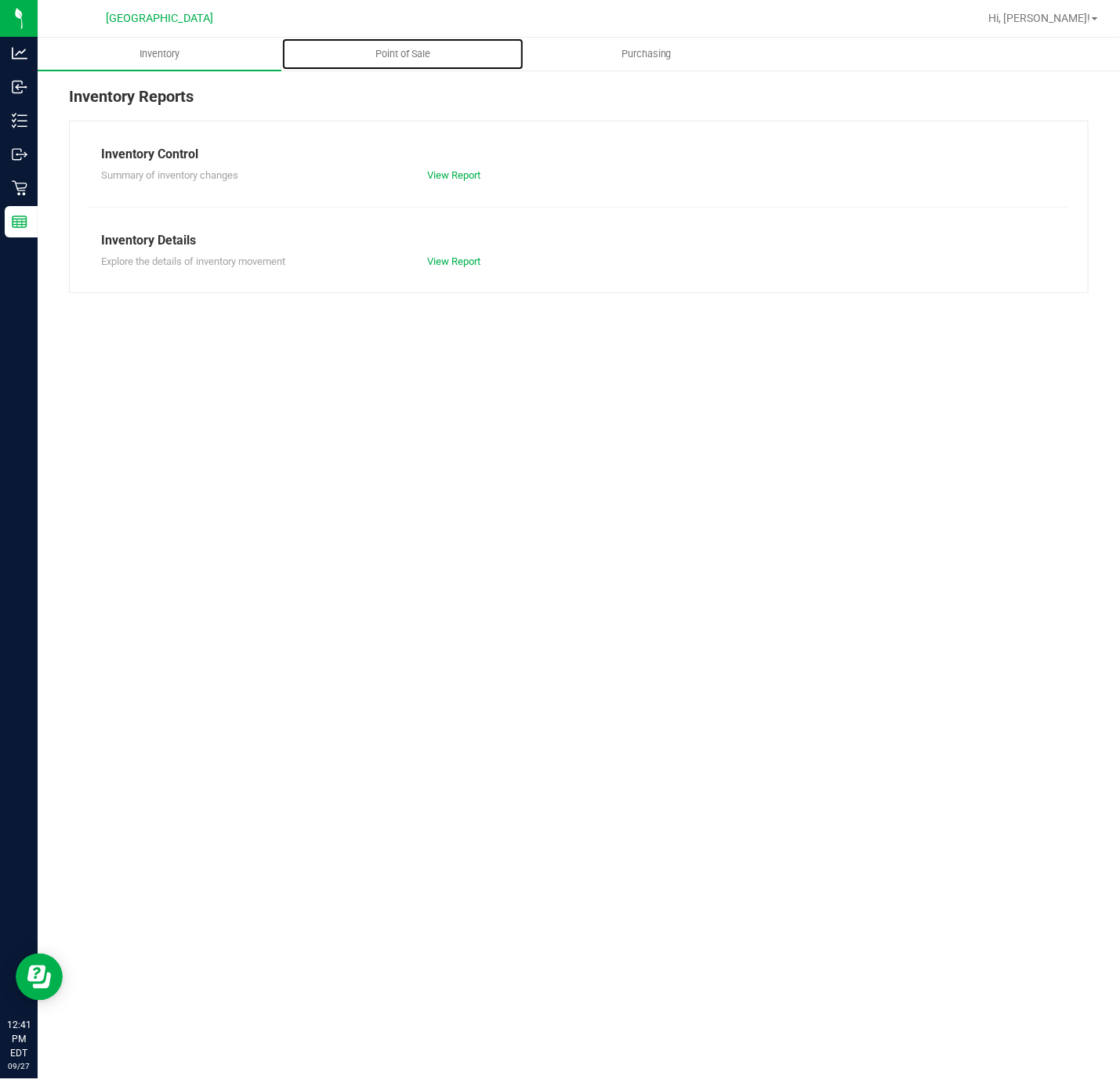
click at [382, 56] on span "Point of Sale" at bounding box center [403, 54] width 97 height 14
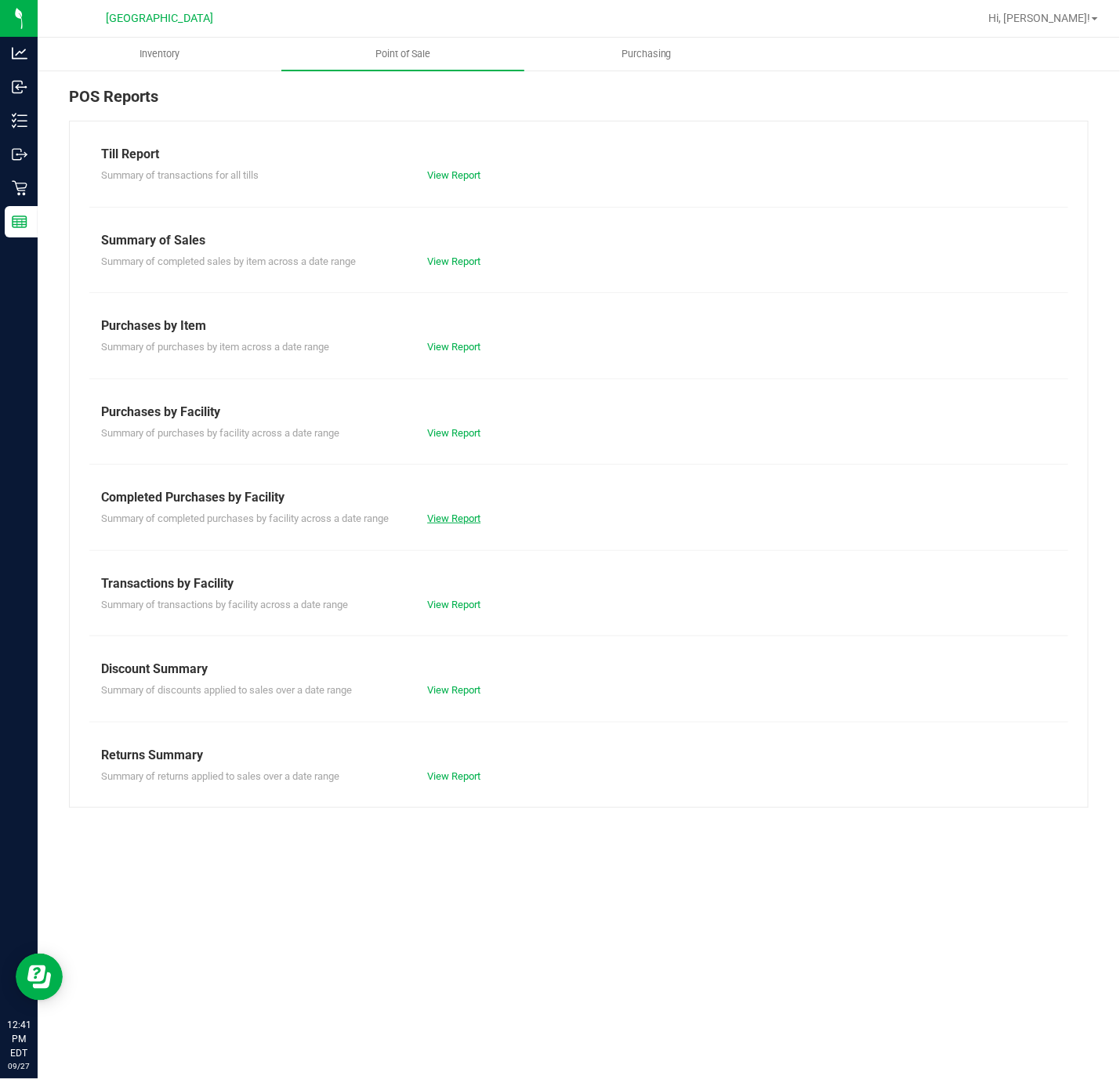
click at [473, 522] on link "View Report" at bounding box center [454, 518] width 53 height 12
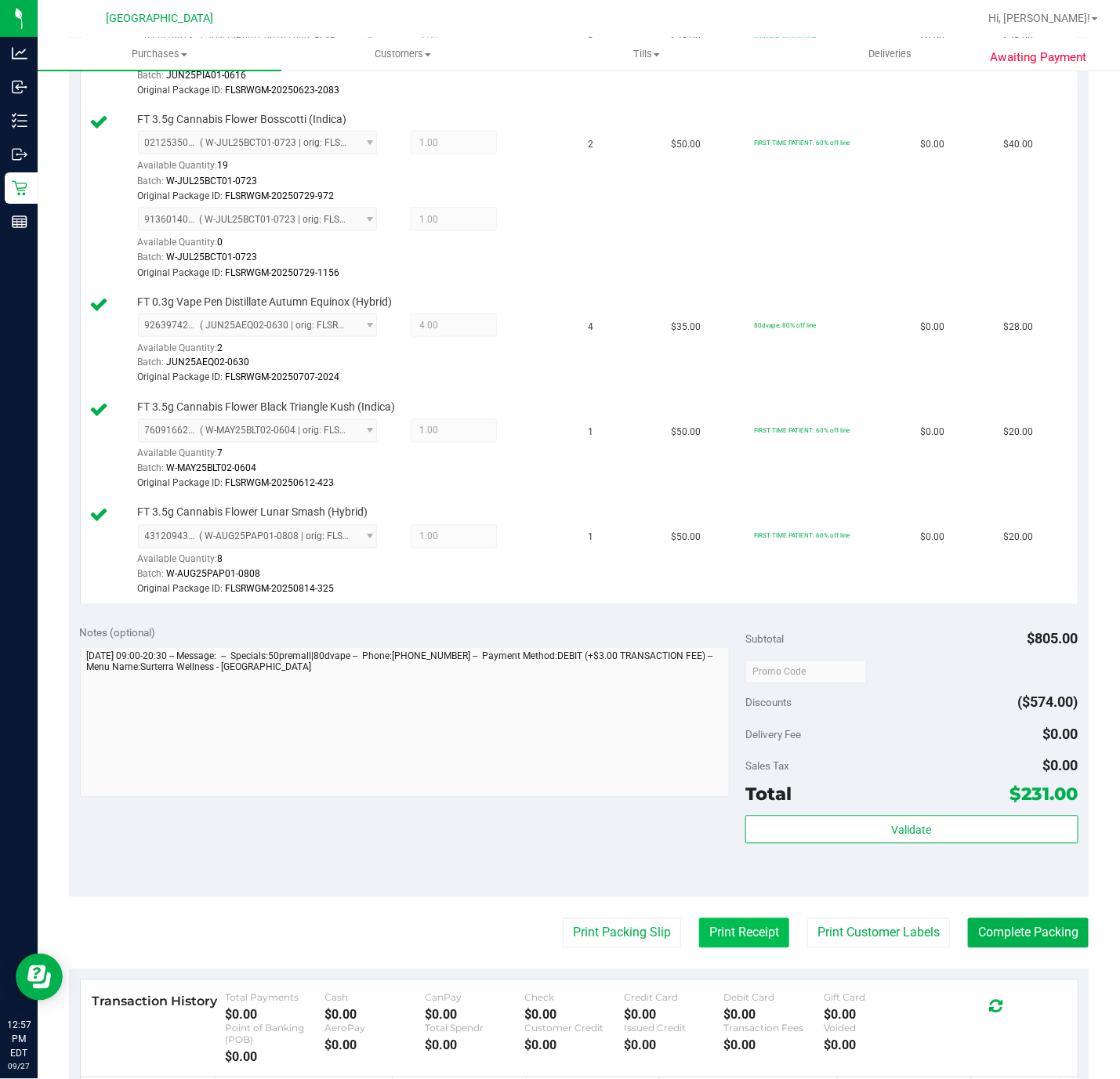
scroll to position [1045, 0]
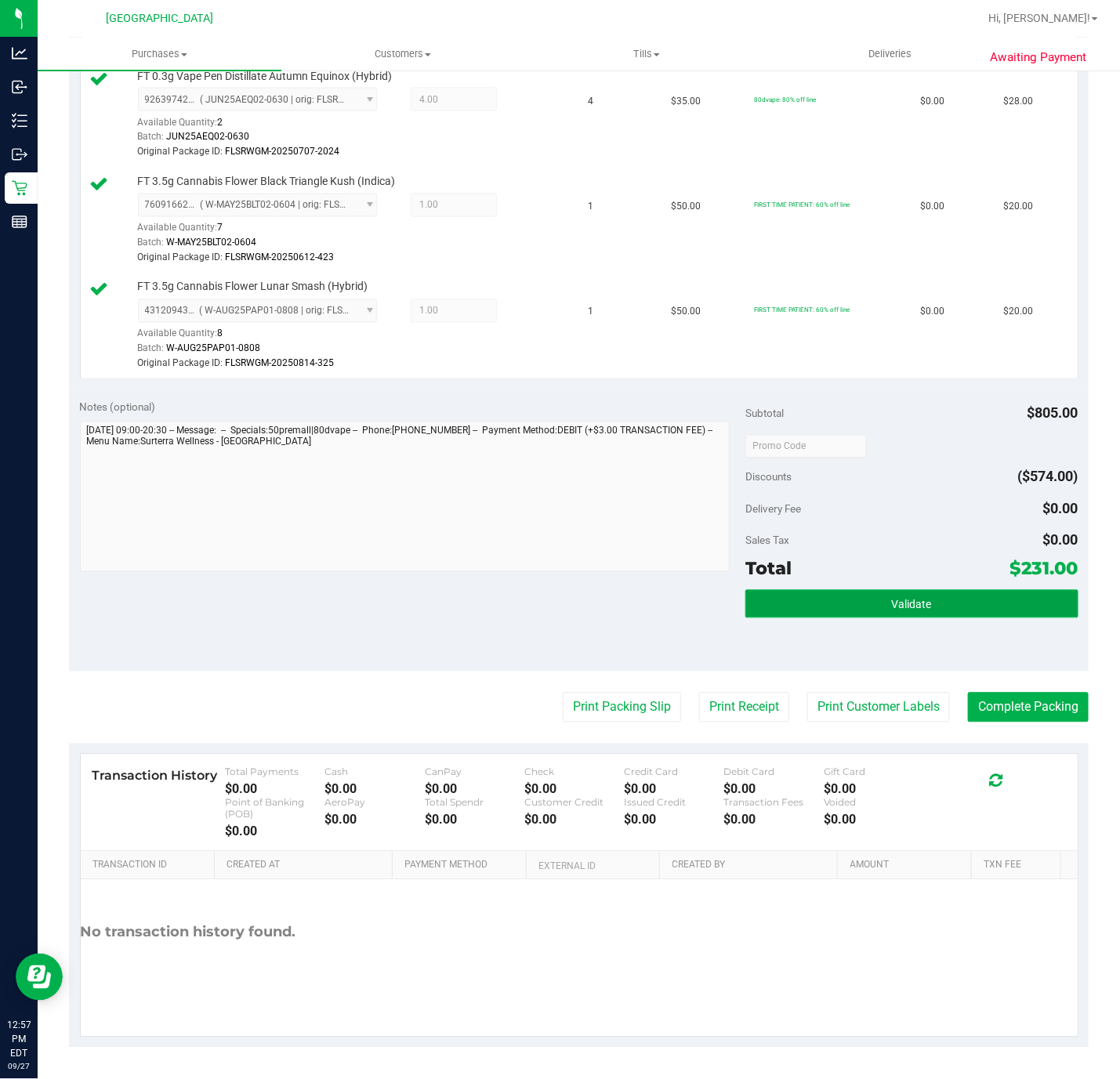
click at [809, 595] on button "Validate" at bounding box center [912, 604] width 333 height 29
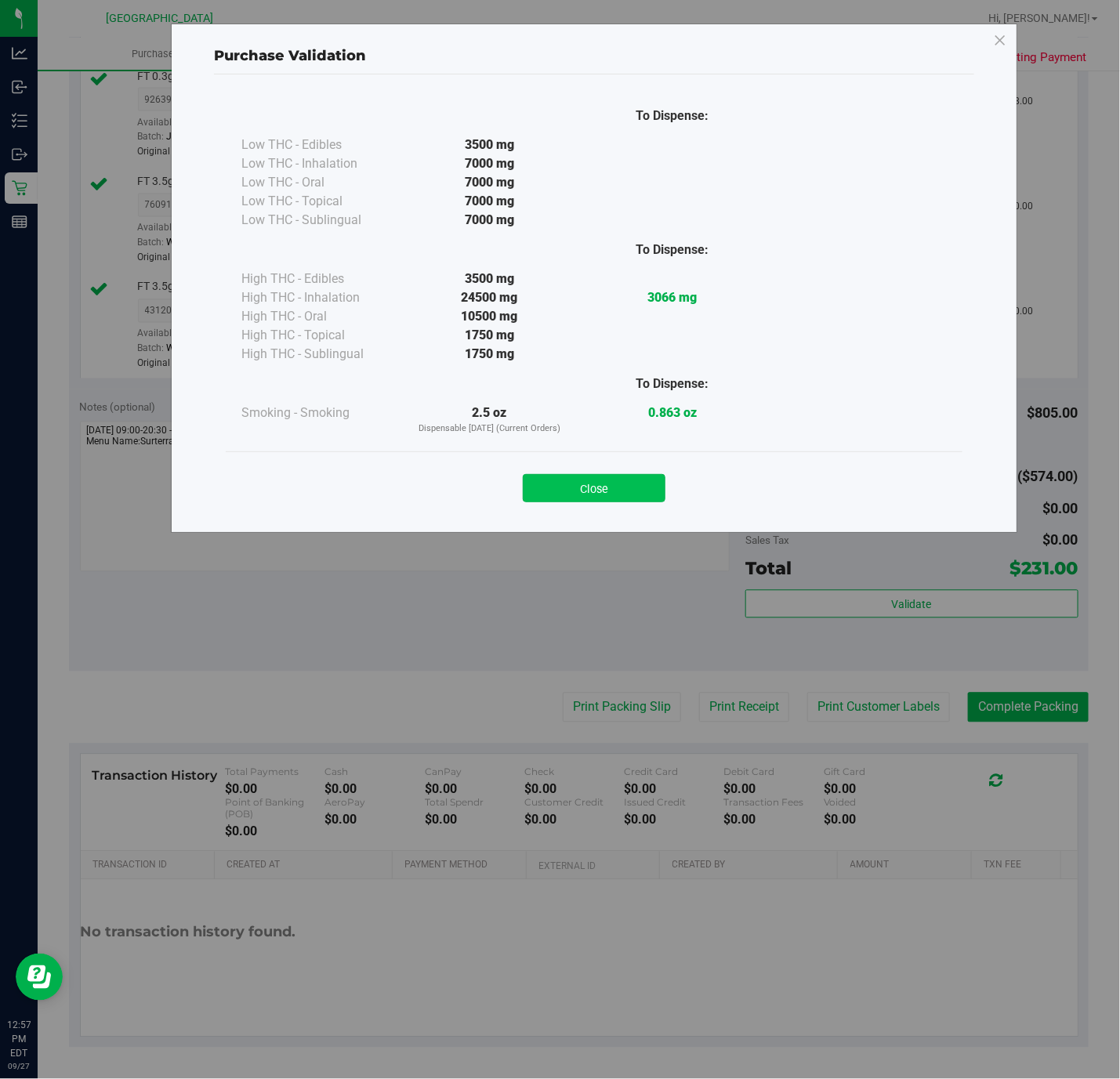
click at [612, 490] on button "Close" at bounding box center [594, 488] width 143 height 29
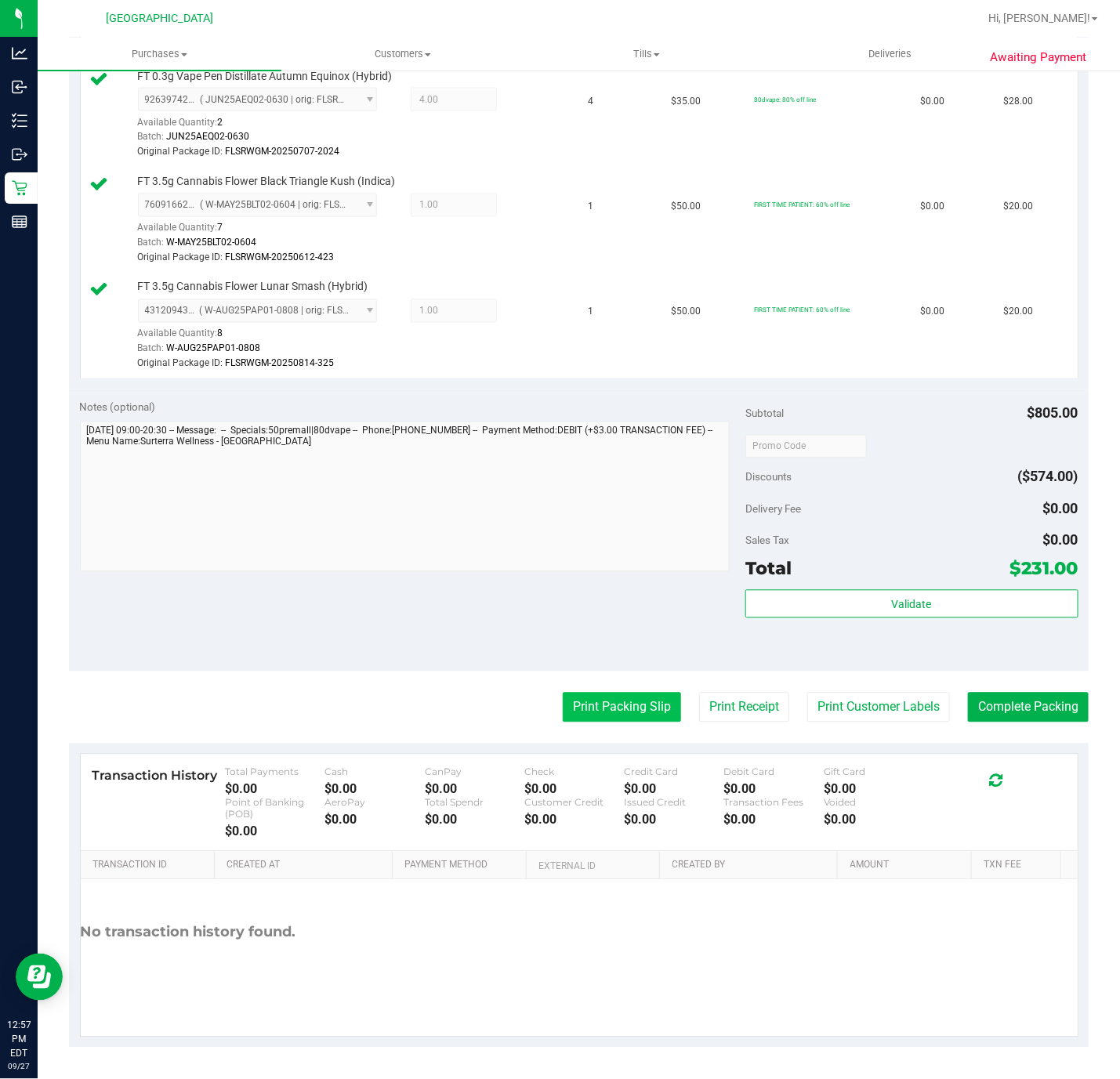
click at [581, 696] on button "Print Packing Slip" at bounding box center [622, 707] width 118 height 30
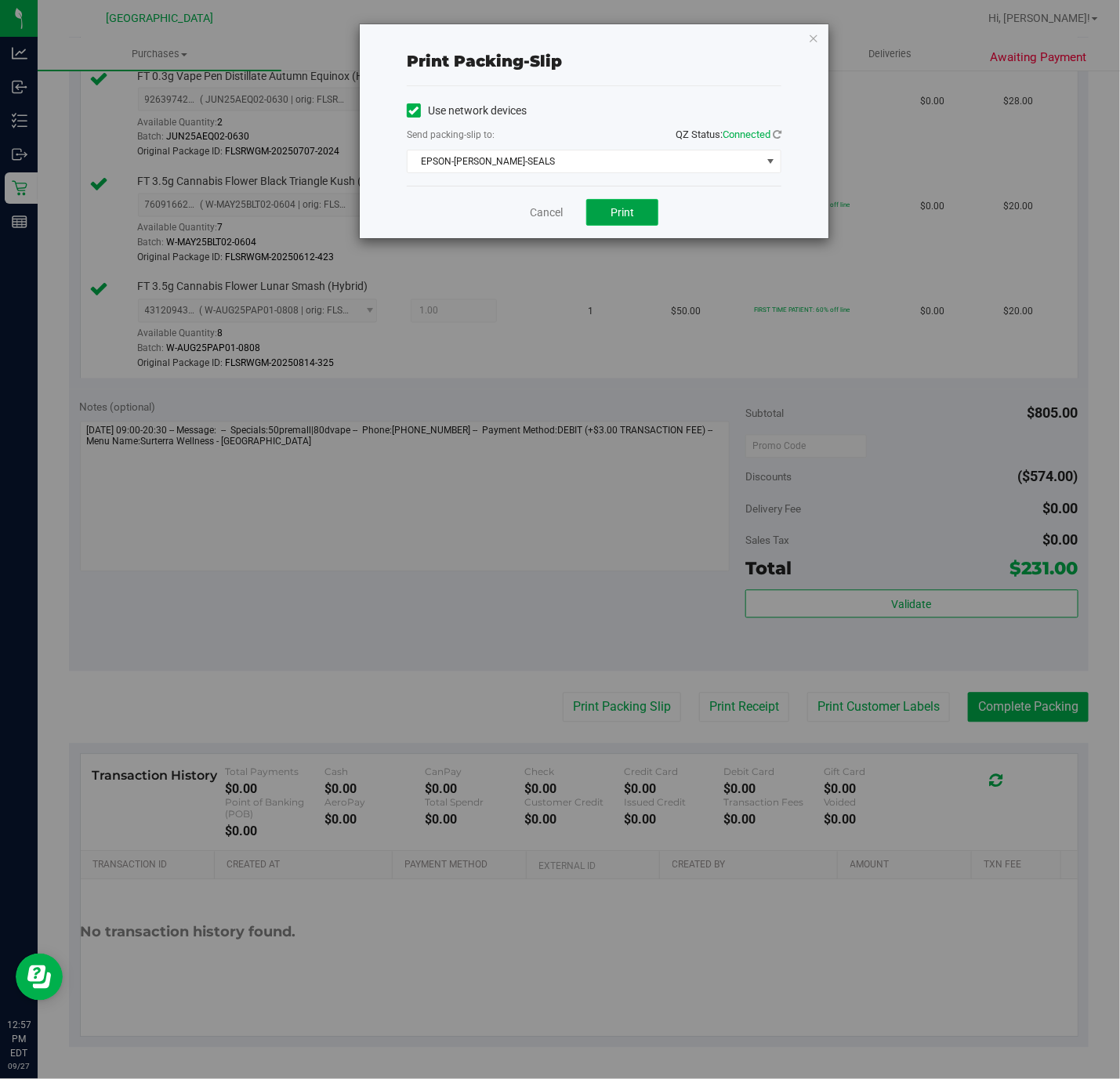
click at [639, 216] on button "Print" at bounding box center [622, 213] width 72 height 27
click at [809, 42] on icon "button" at bounding box center [814, 38] width 11 height 19
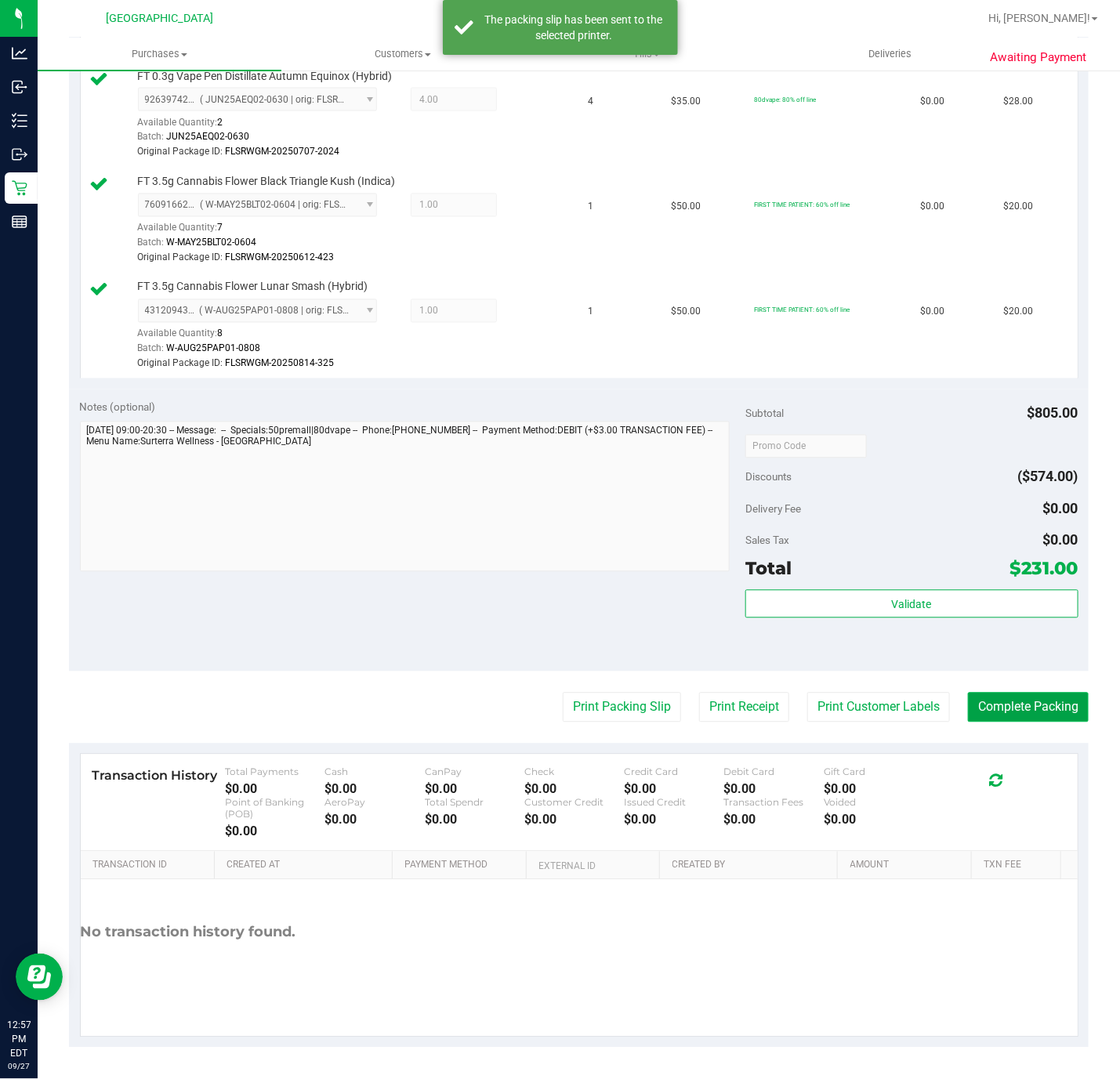
click at [997, 703] on button "Complete Packing" at bounding box center [1029, 707] width 121 height 30
